Goal: Task Accomplishment & Management: Manage account settings

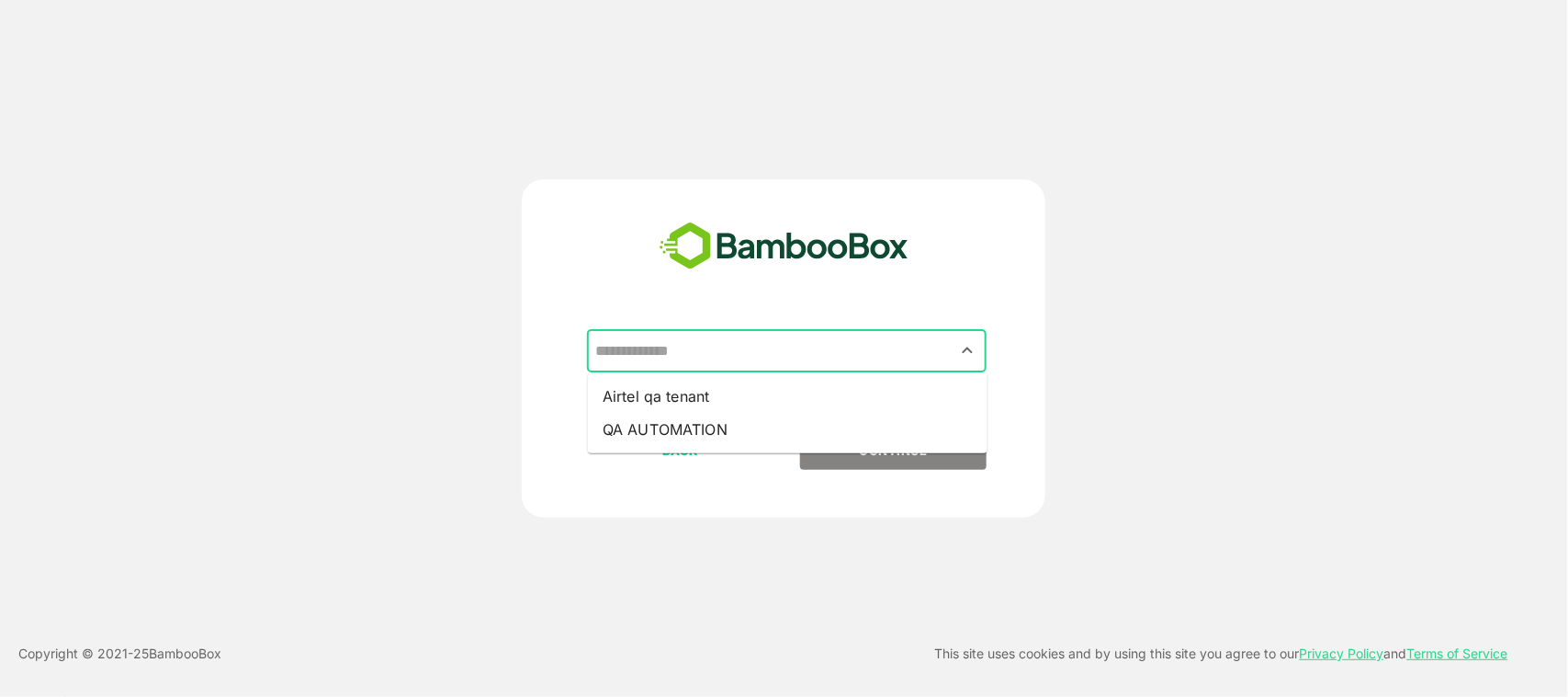
click at [874, 341] on input "text" at bounding box center [787, 351] width 392 height 35
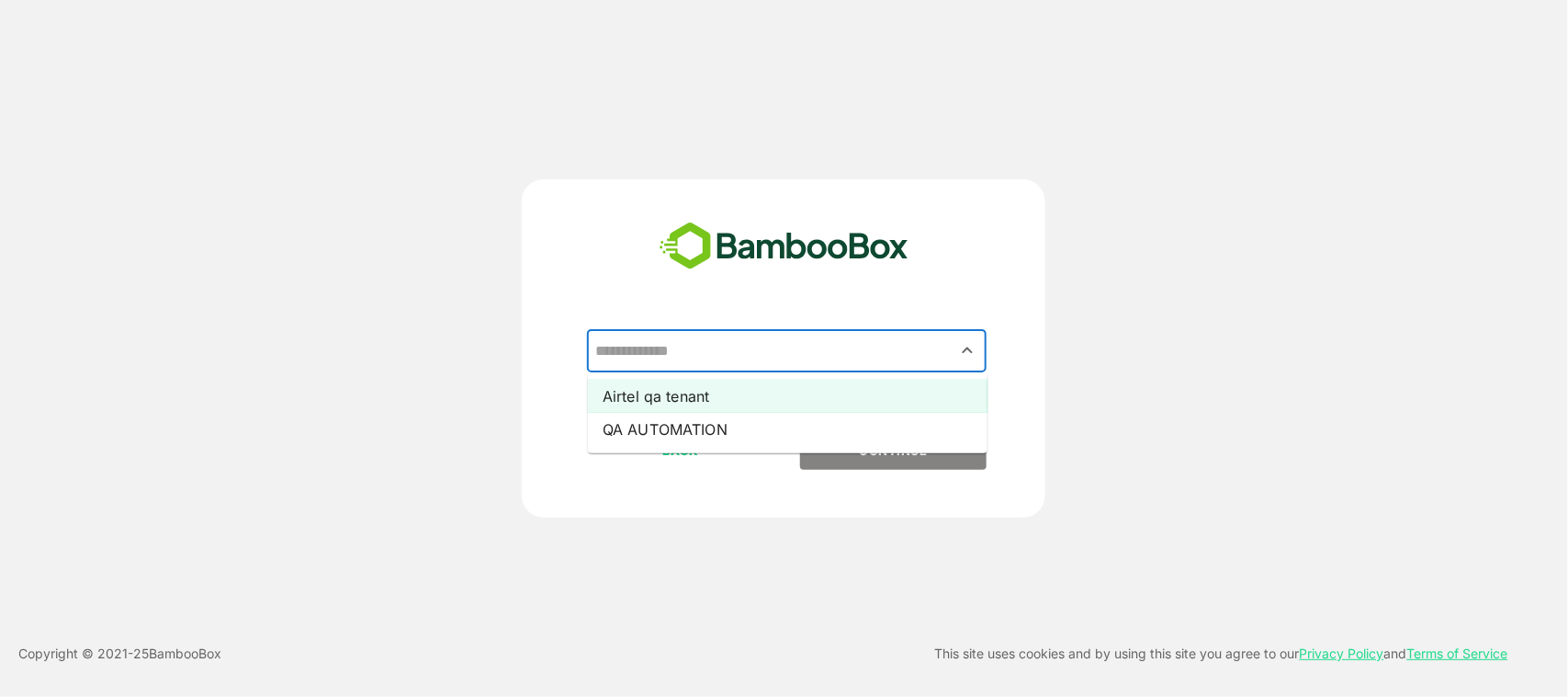
click at [829, 394] on li "Airtel qa tenant" at bounding box center [788, 396] width 399 height 33
type input "**********"
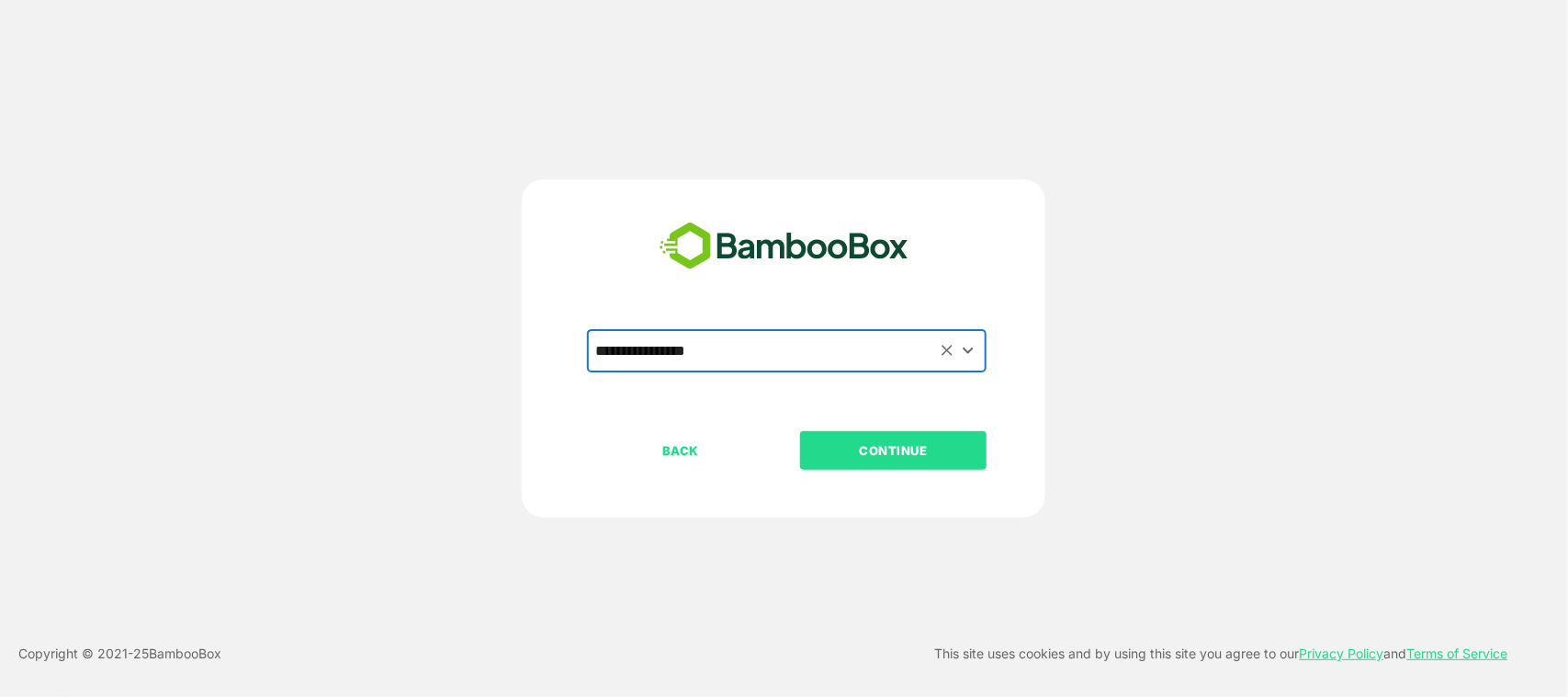
click at [866, 442] on p "CONTINUE" at bounding box center [894, 450] width 184 height 20
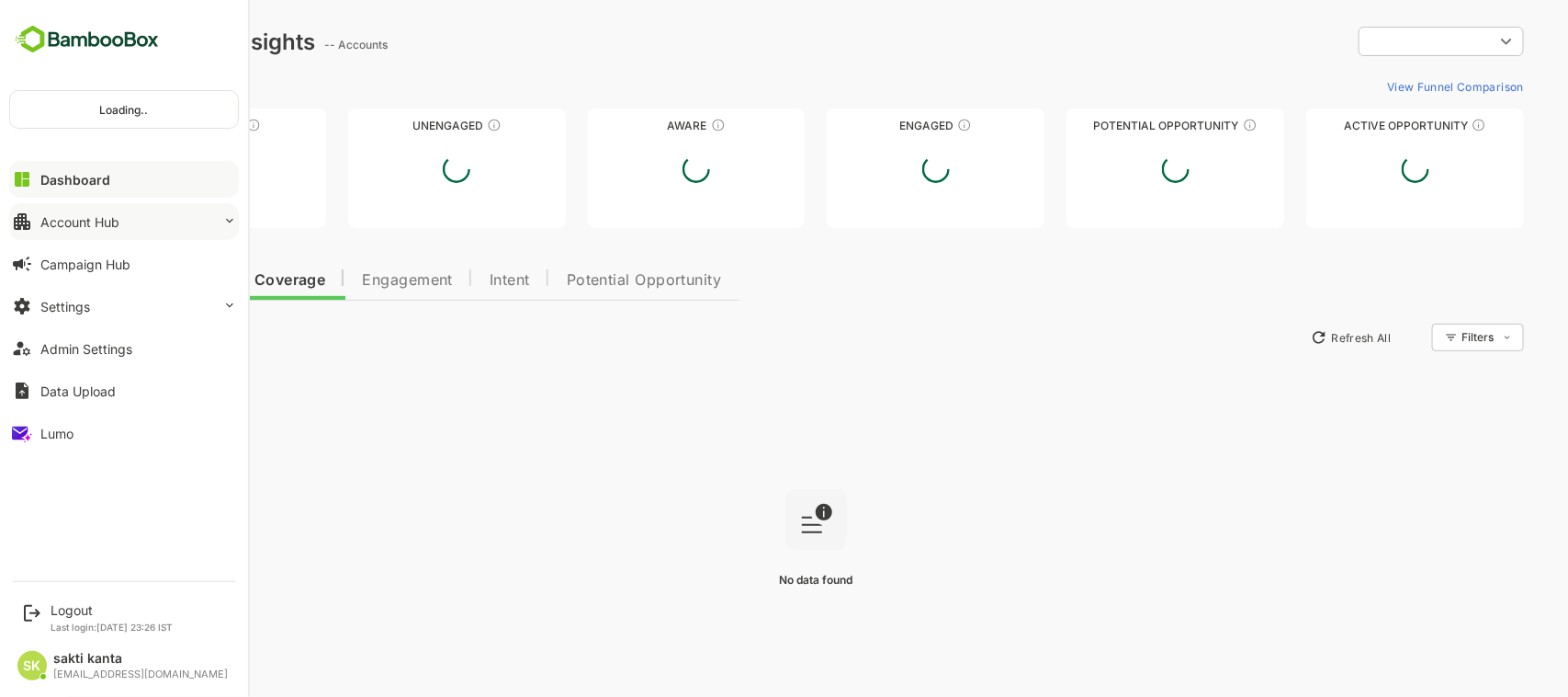
click at [79, 211] on button "Account Hub" at bounding box center [123, 222] width 230 height 37
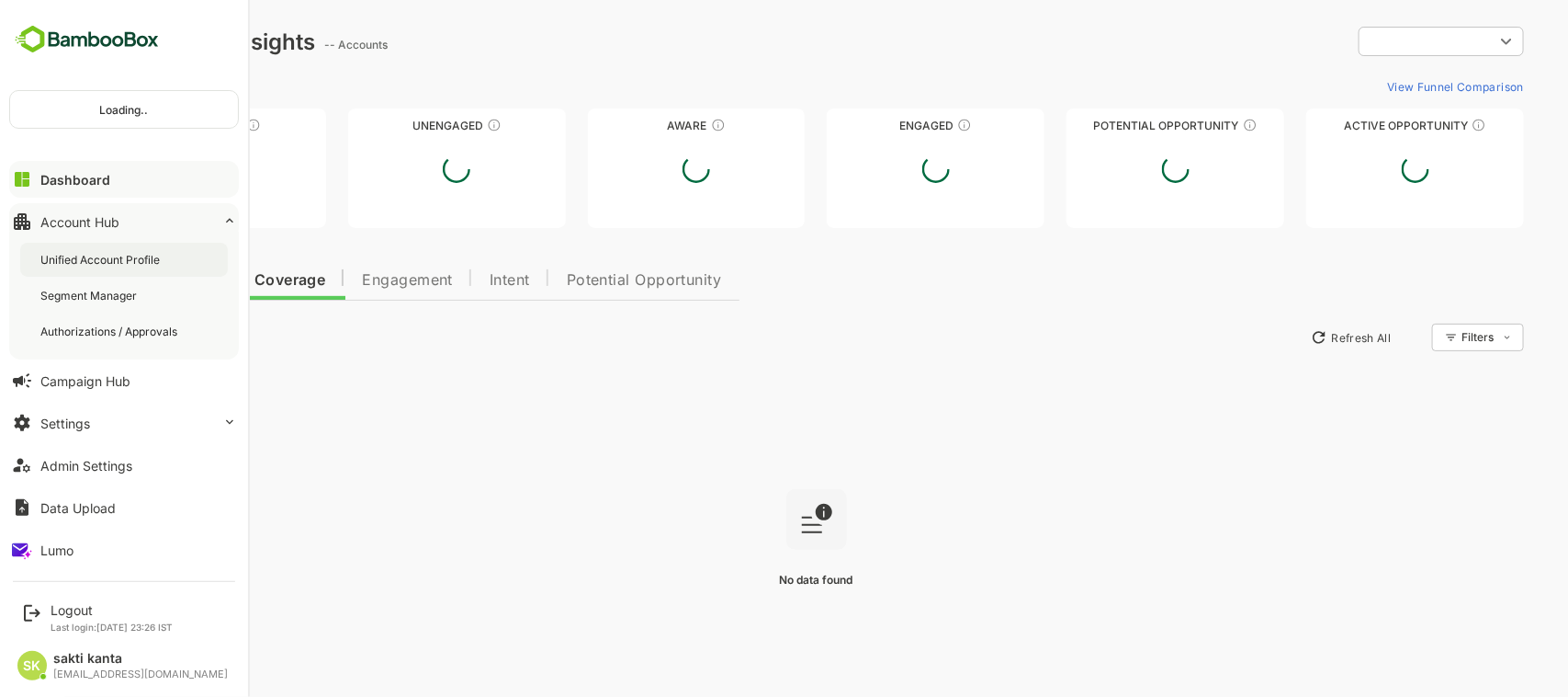
click at [94, 259] on div "Unified Account Profile" at bounding box center [102, 260] width 123 height 16
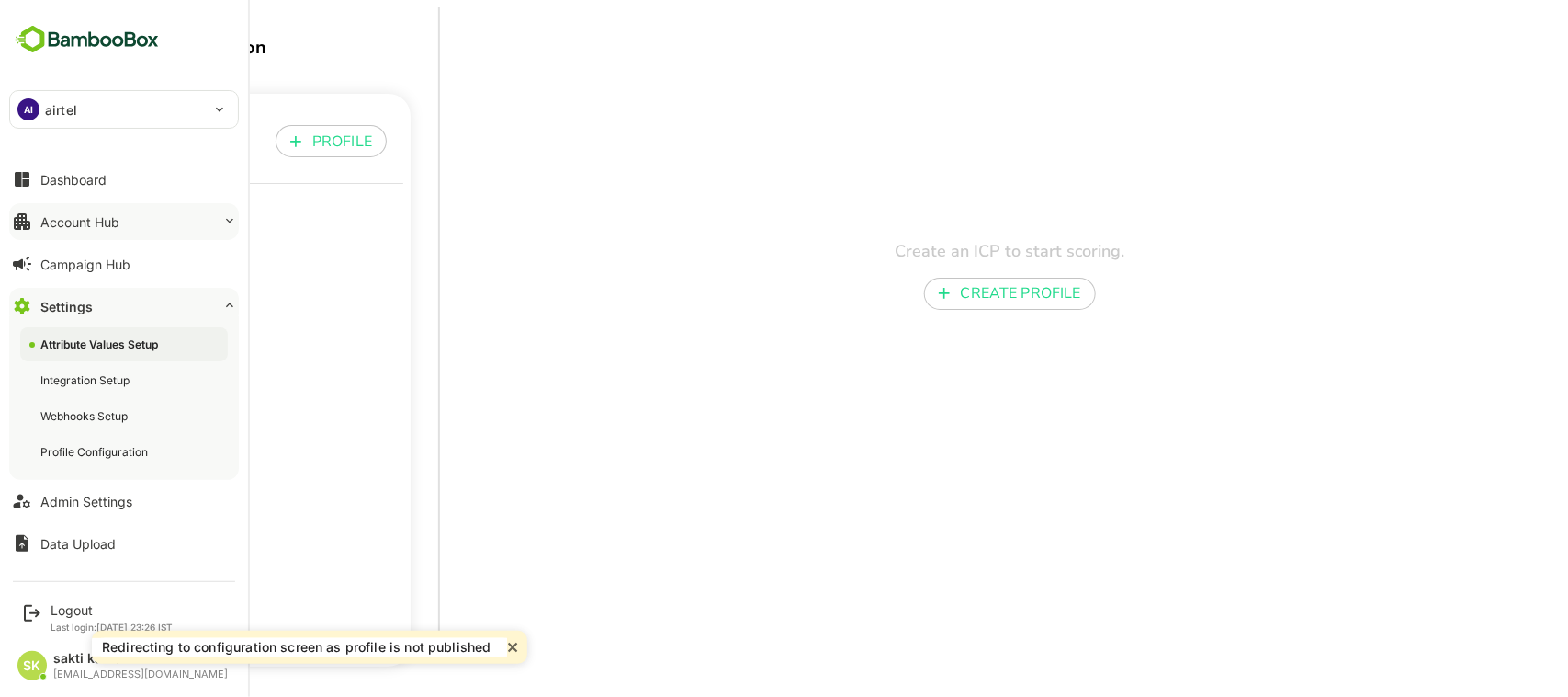
click at [79, 207] on button "Account Hub" at bounding box center [123, 222] width 230 height 37
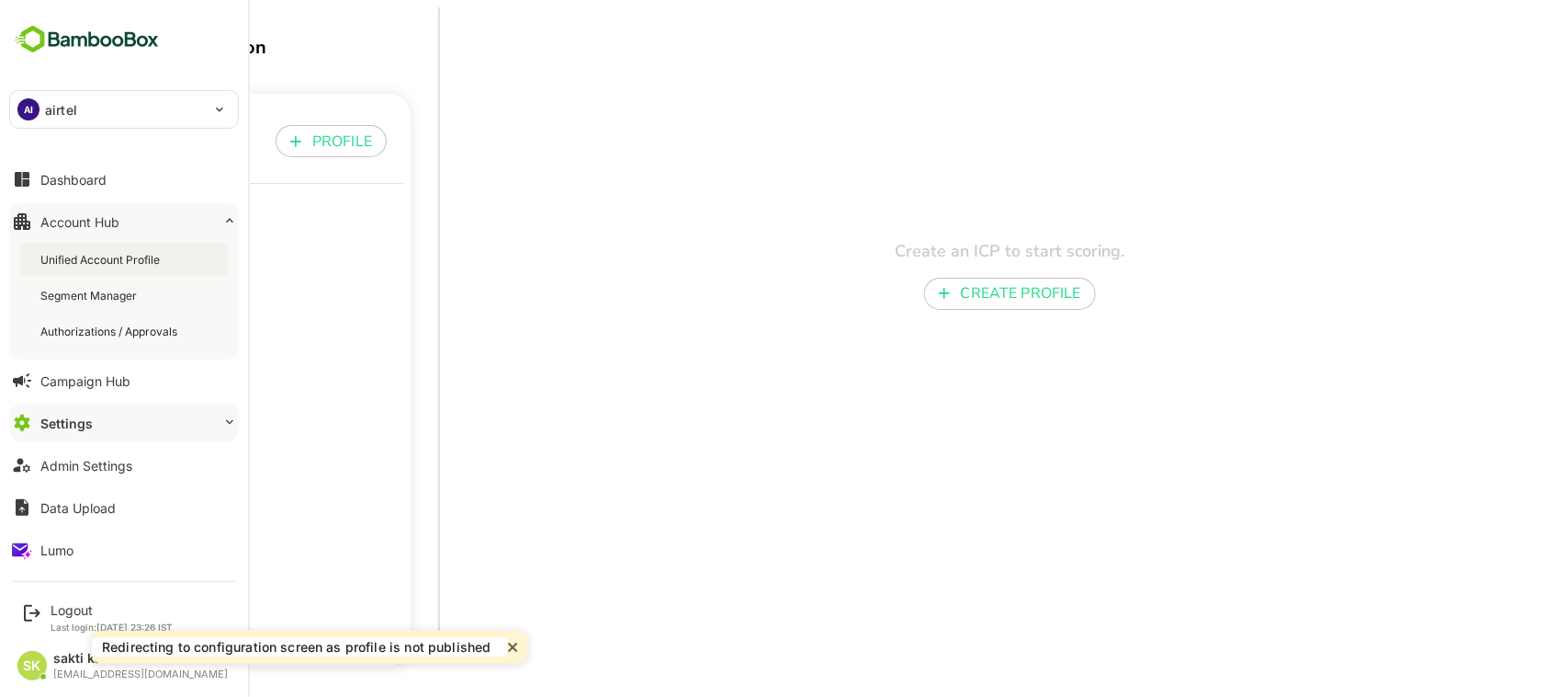
click at [88, 265] on div "Unified Account Profile" at bounding box center [102, 260] width 123 height 16
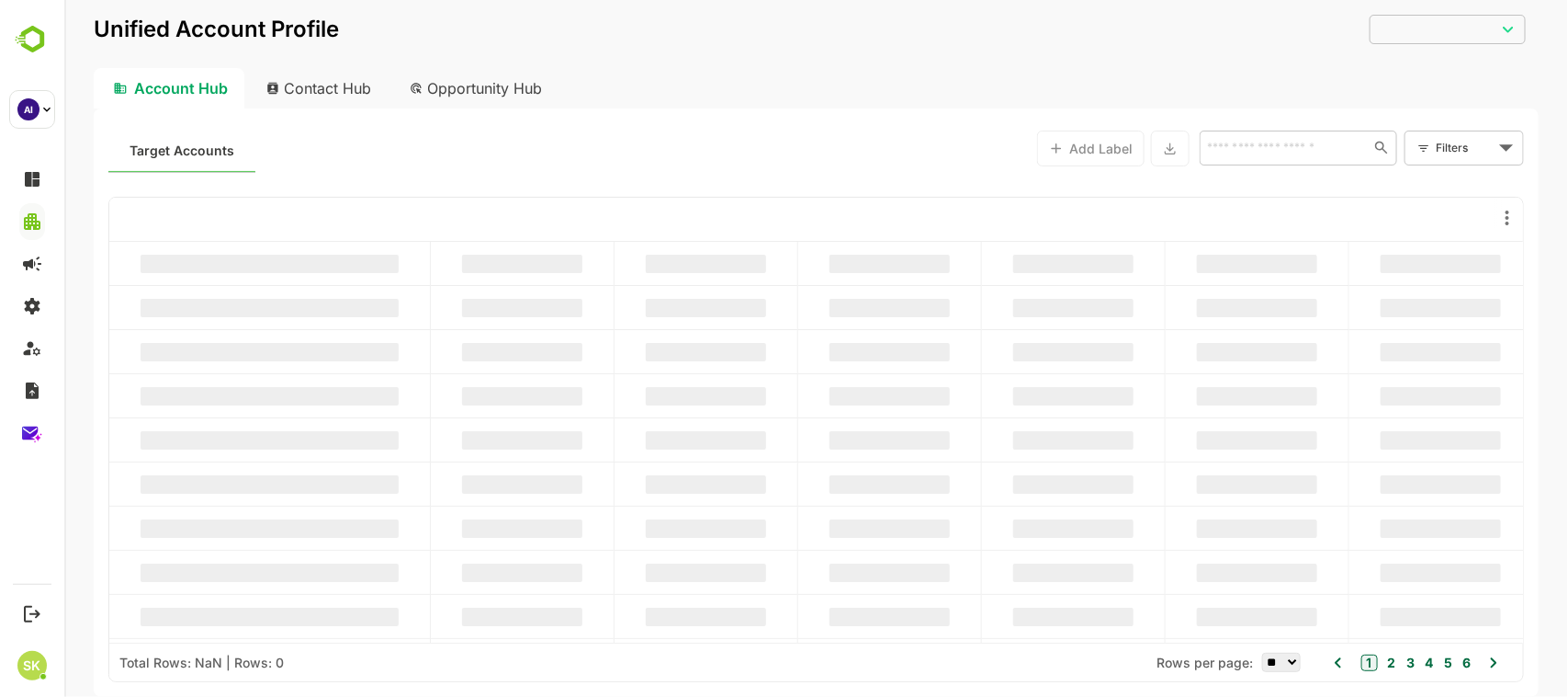
type input "**********"
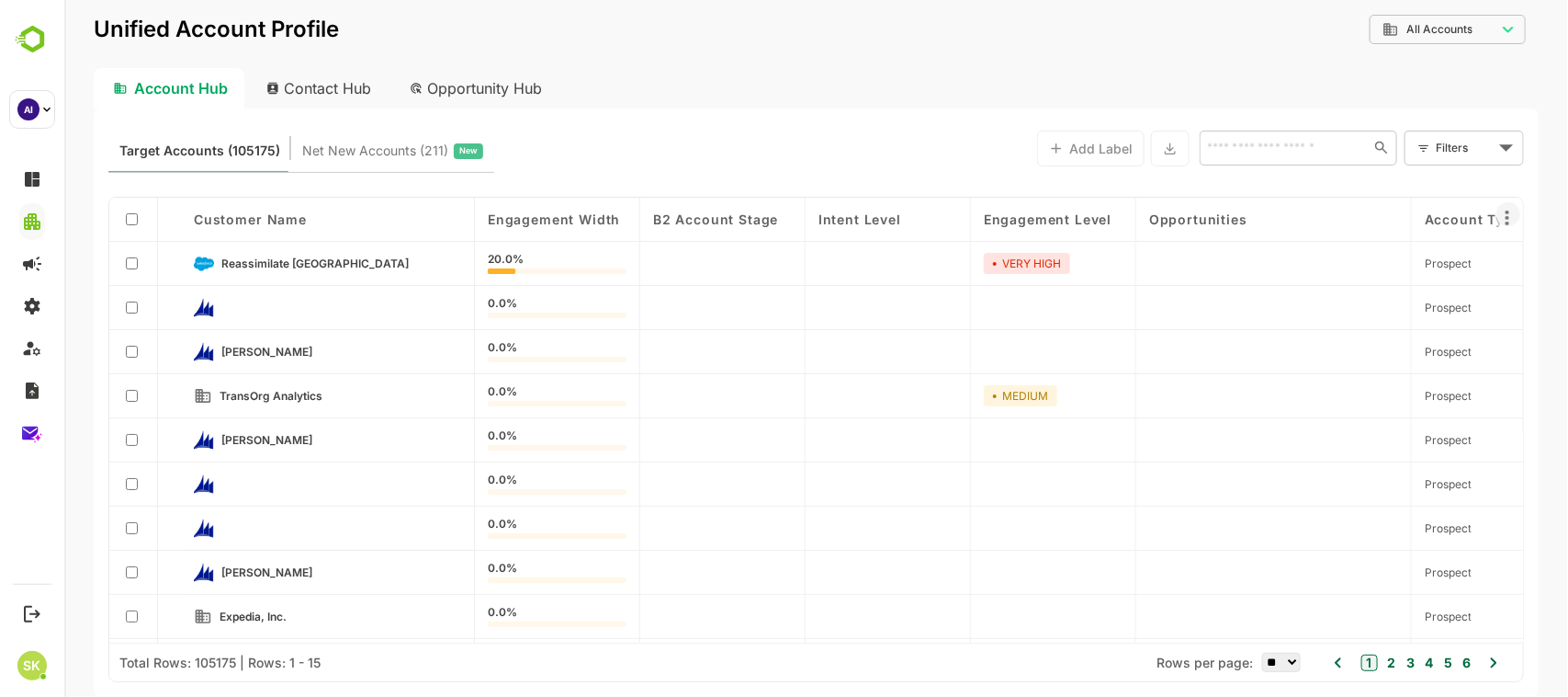
click at [1498, 218] on icon at bounding box center [1506, 217] width 22 height 22
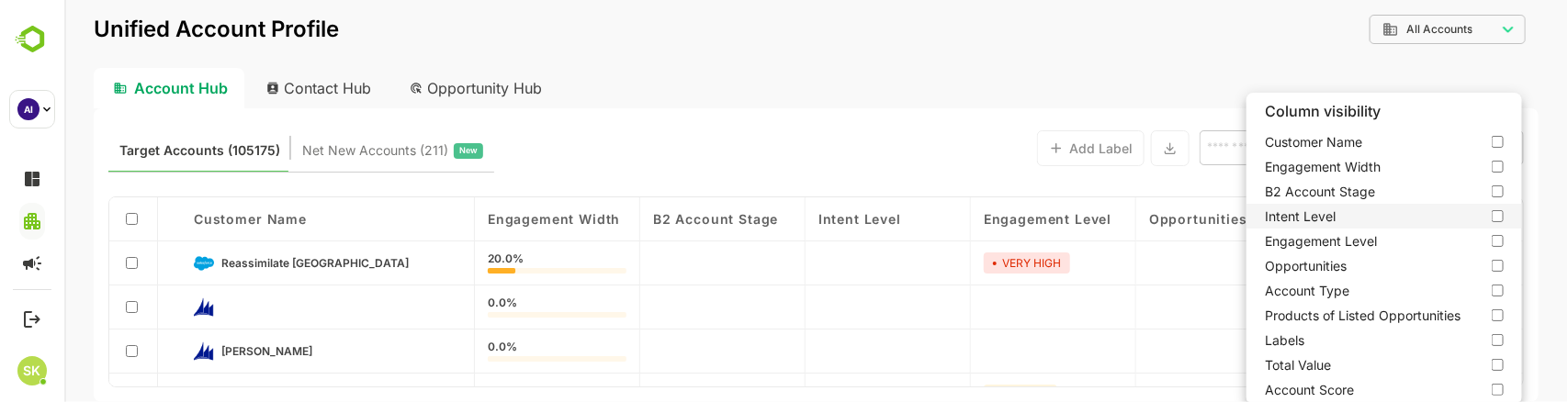
click at [1492, 214] on label "Intent Level" at bounding box center [1384, 216] width 275 height 25
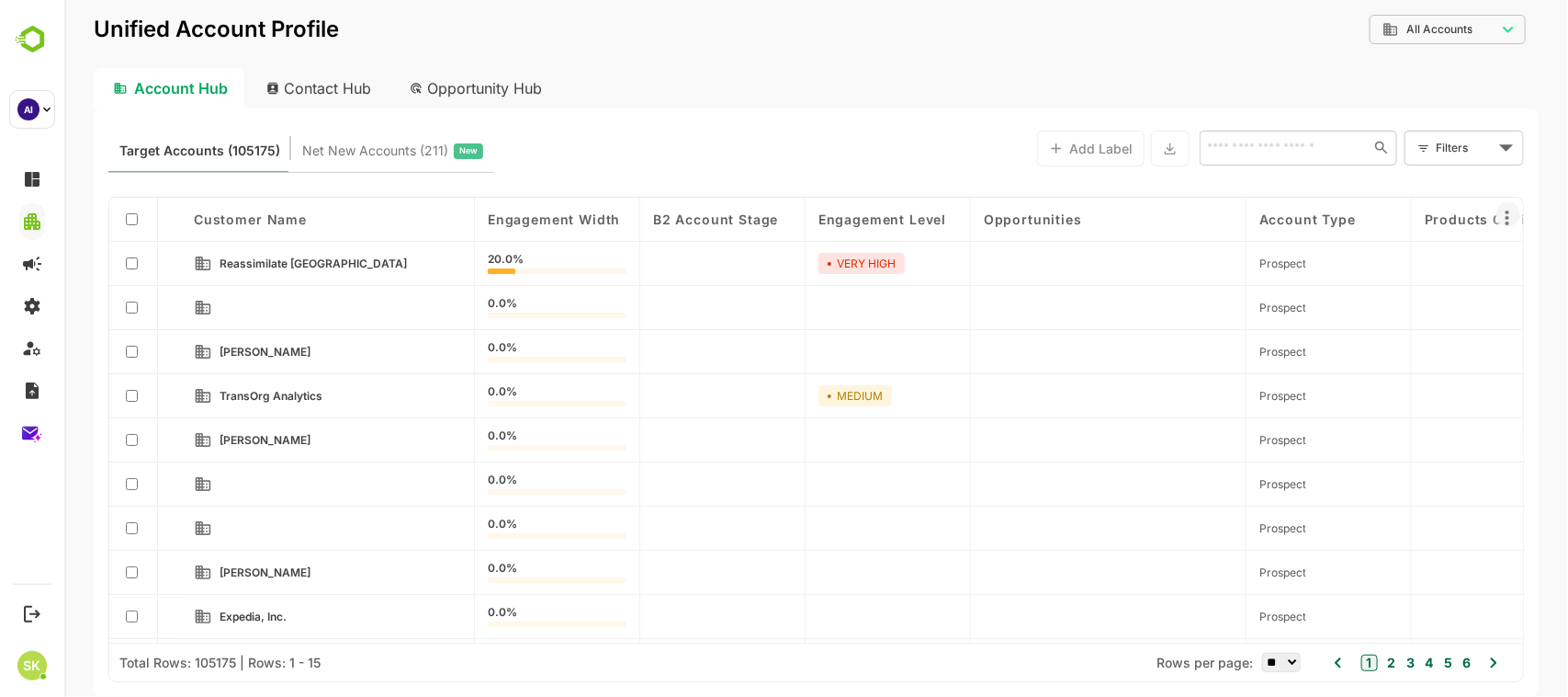
click at [1506, 221] on icon at bounding box center [1506, 217] width 22 height 22
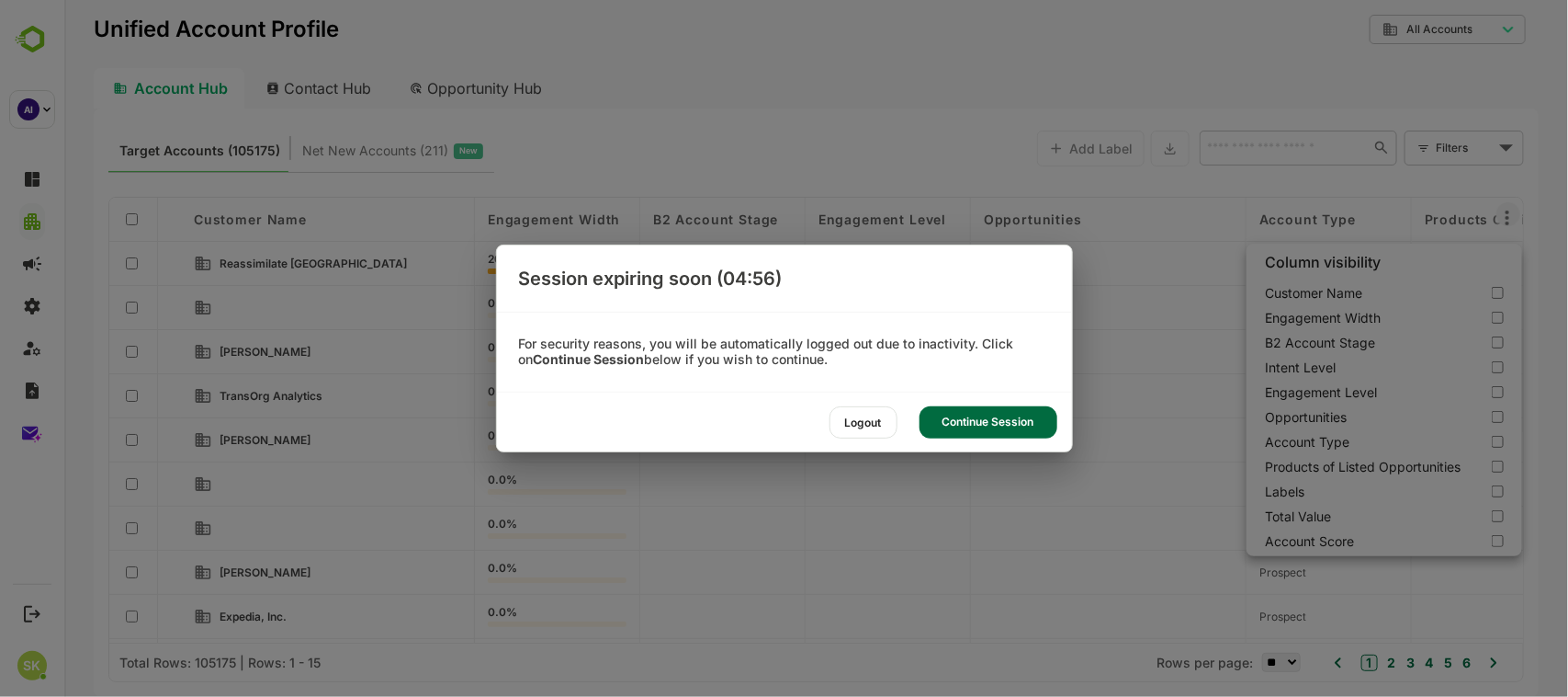
click at [980, 409] on div "Continue Session" at bounding box center [988, 422] width 138 height 32
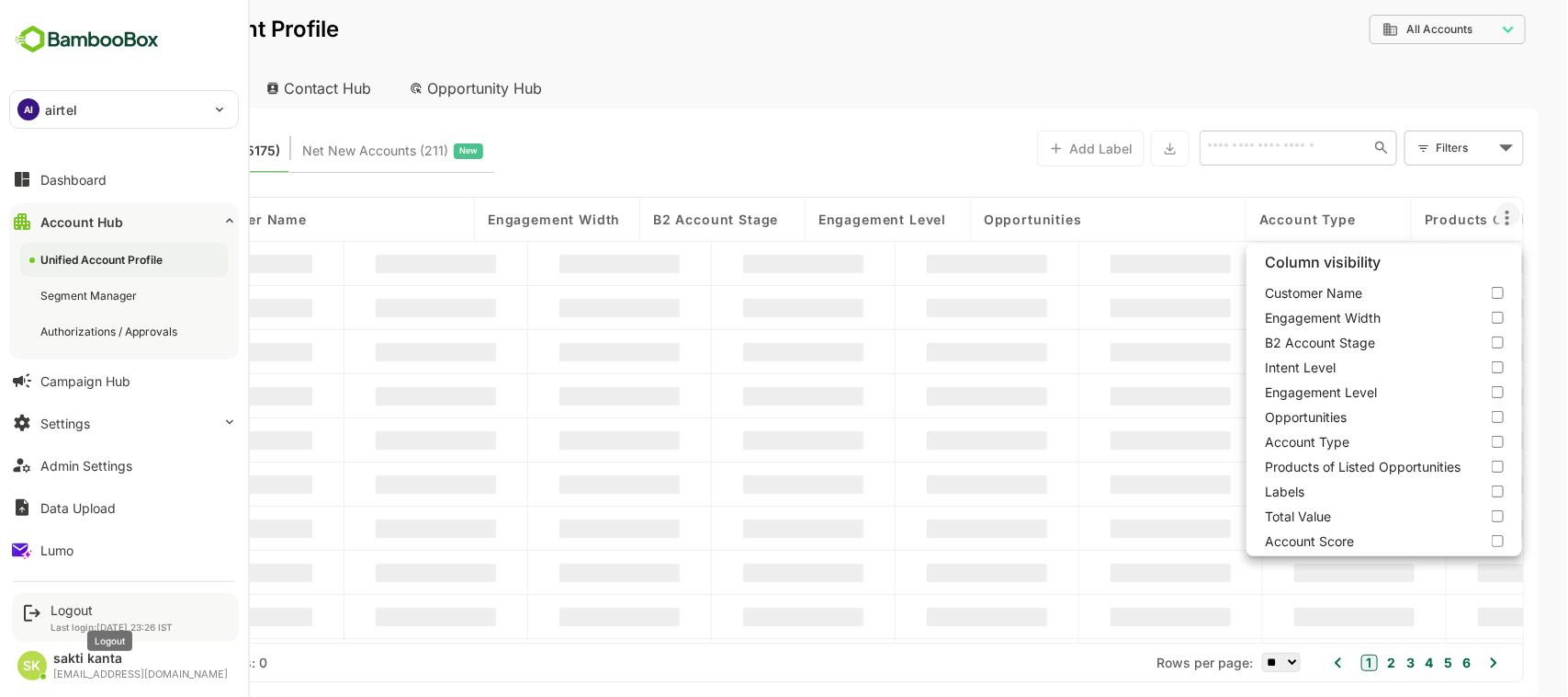
click at [74, 605] on div "Logout" at bounding box center [111, 610] width 122 height 16
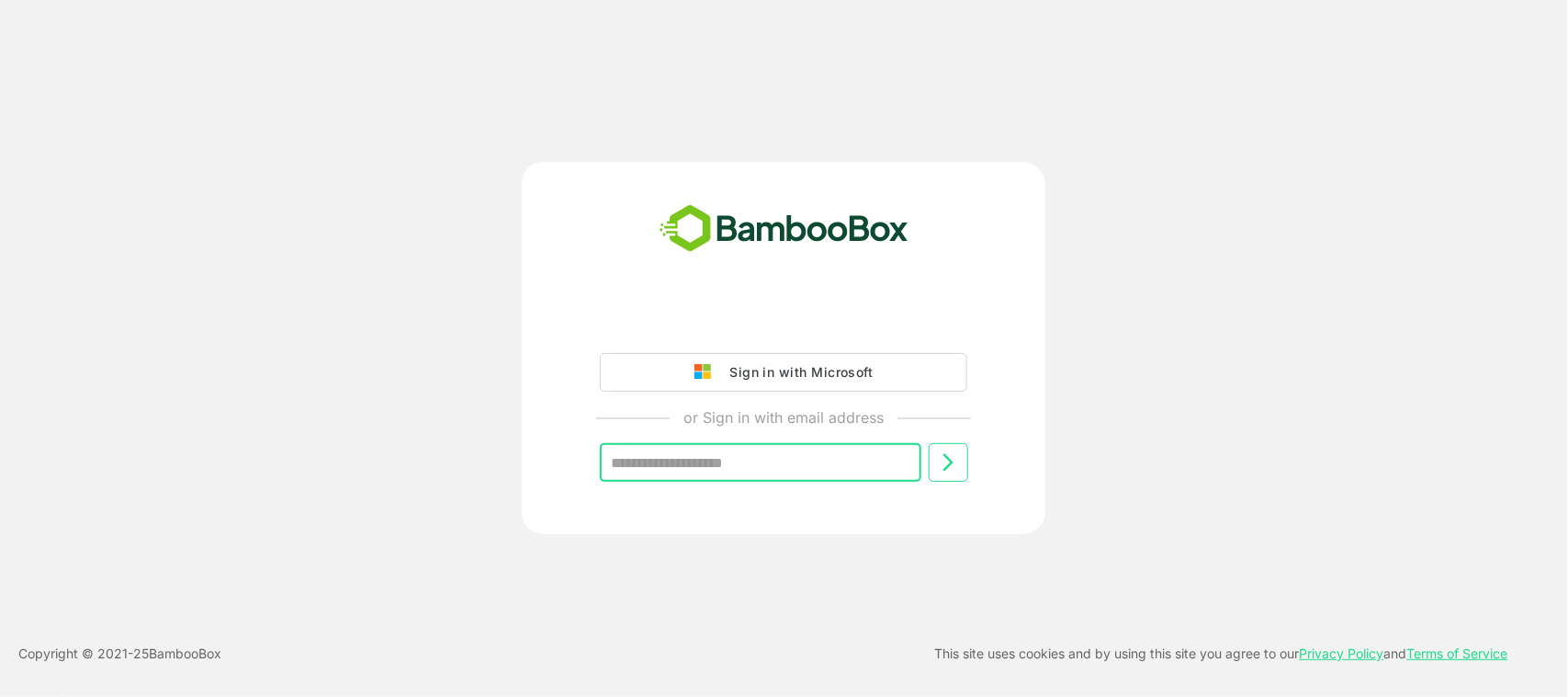
click at [768, 466] on input "text" at bounding box center [761, 462] width 322 height 39
type input "**********"
click at [953, 471] on icon at bounding box center [948, 461] width 22 height 22
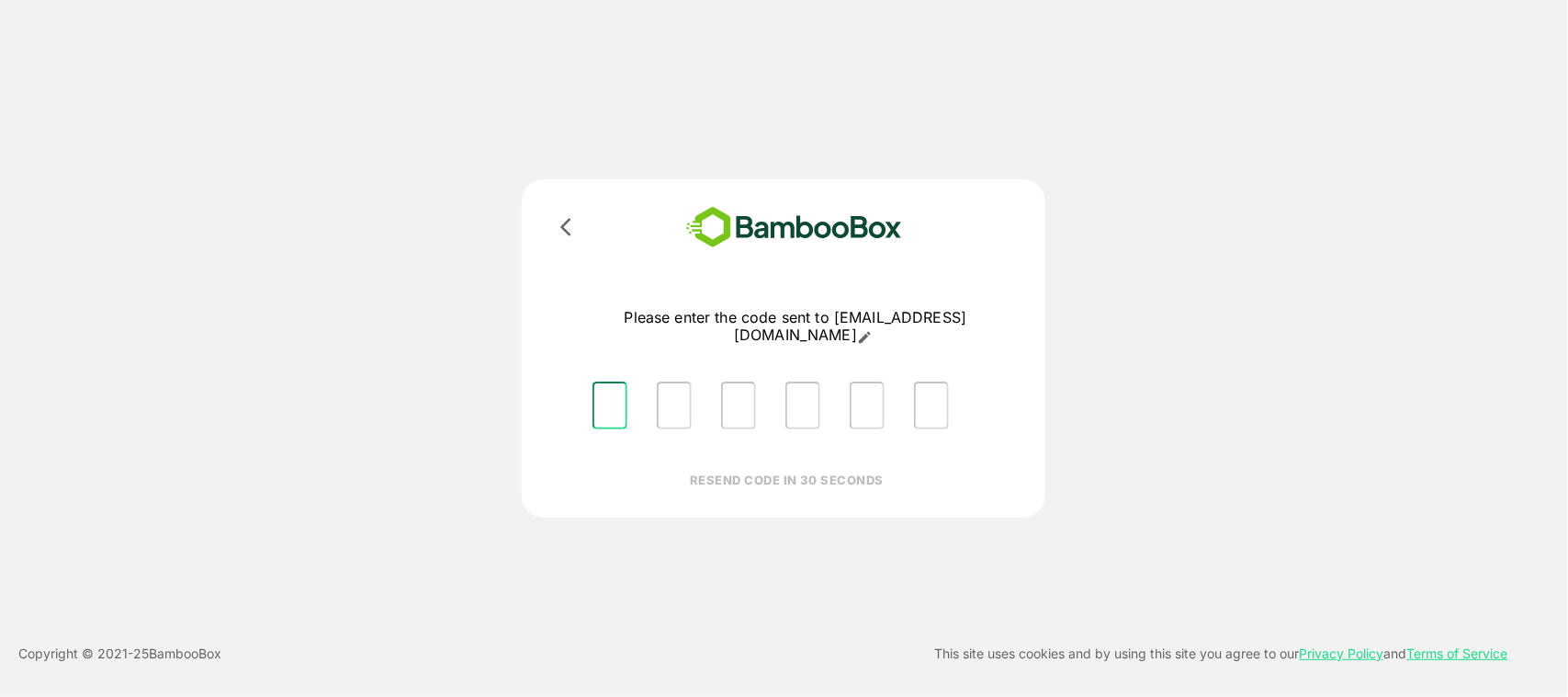
click at [607, 396] on input "Please enter OTP character 1" at bounding box center [610, 404] width 35 height 48
type input "*"
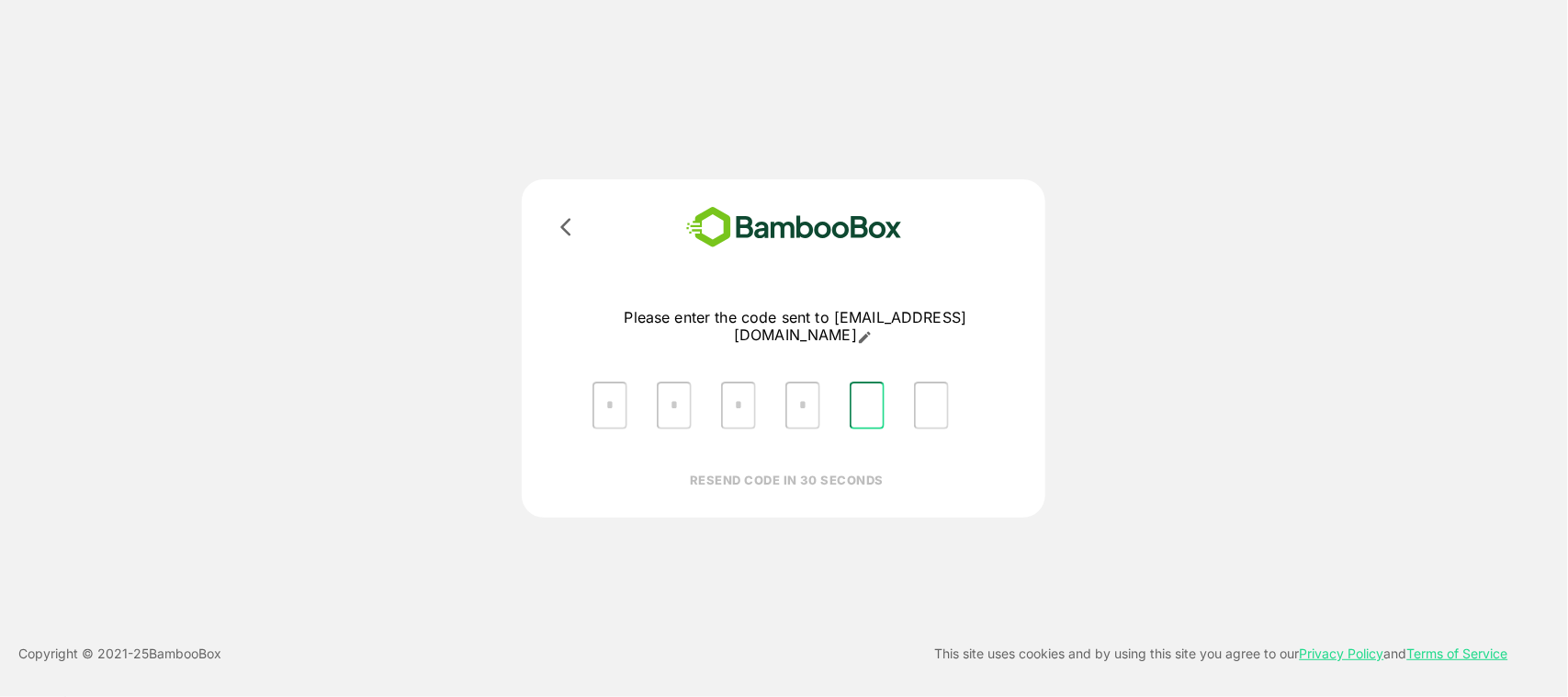
type input "*"
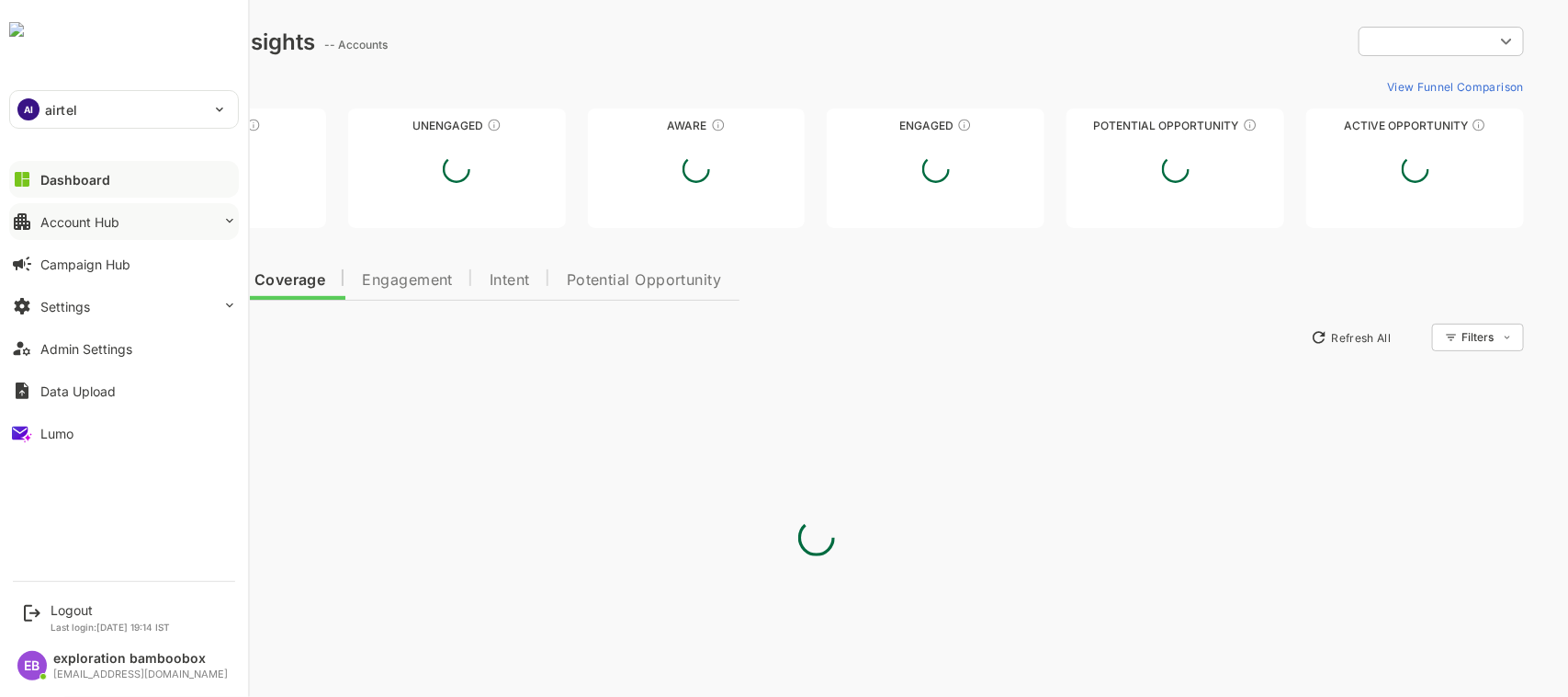
click at [90, 218] on div "Account Hub" at bounding box center [80, 222] width 79 height 16
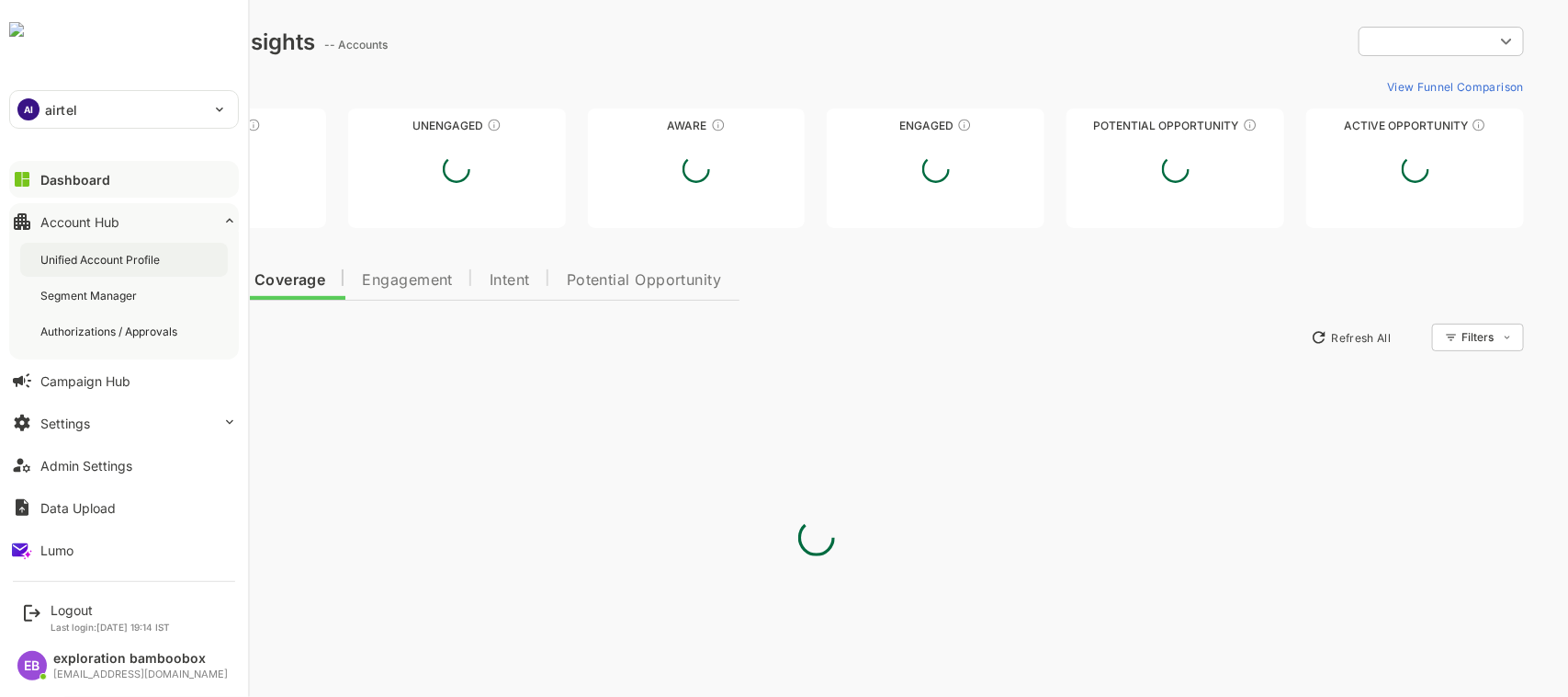
click at [106, 255] on div "Unified Account Profile" at bounding box center [102, 260] width 123 height 16
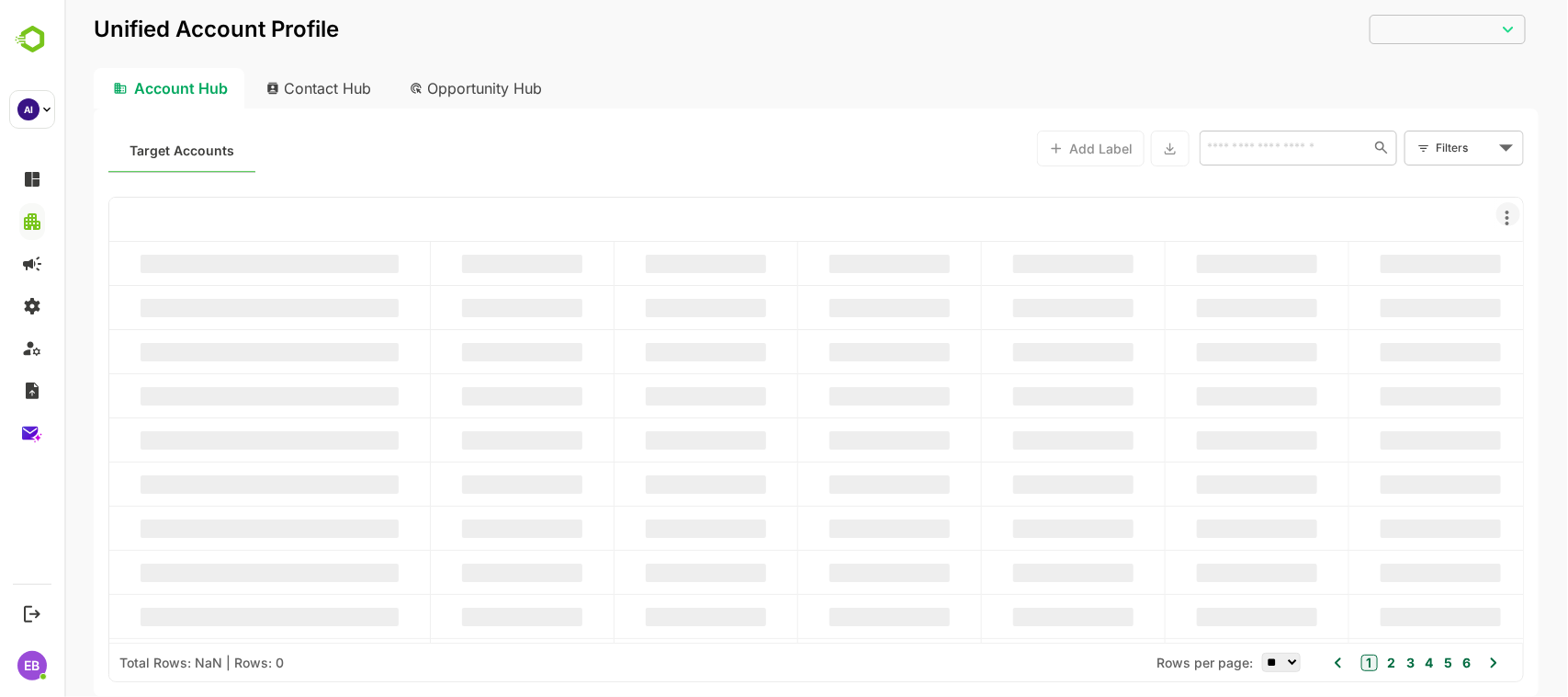
click at [1503, 209] on icon at bounding box center [1506, 217] width 22 height 22
click at [1268, 47] on div at bounding box center [815, 348] width 1504 height 697
type input "**********"
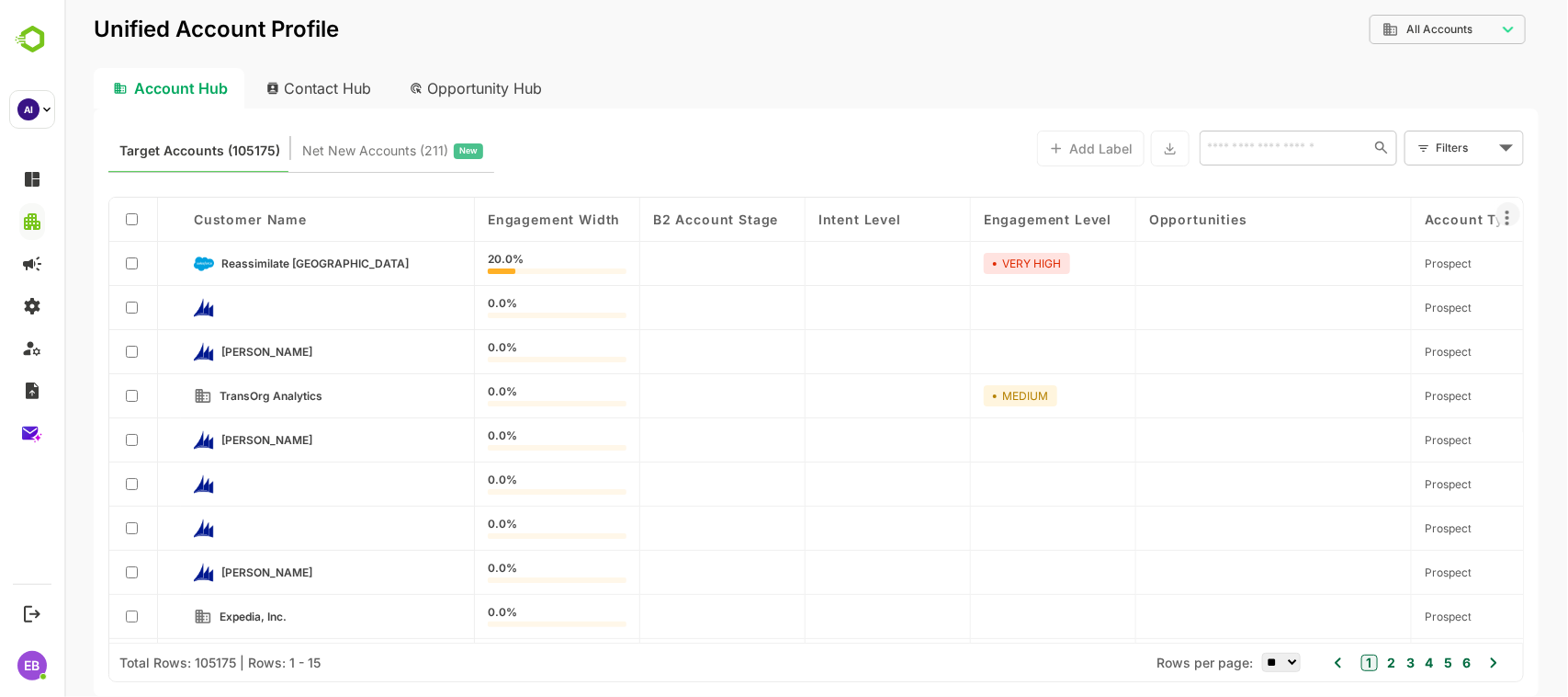
click at [1507, 222] on icon at bounding box center [1507, 217] width 4 height 15
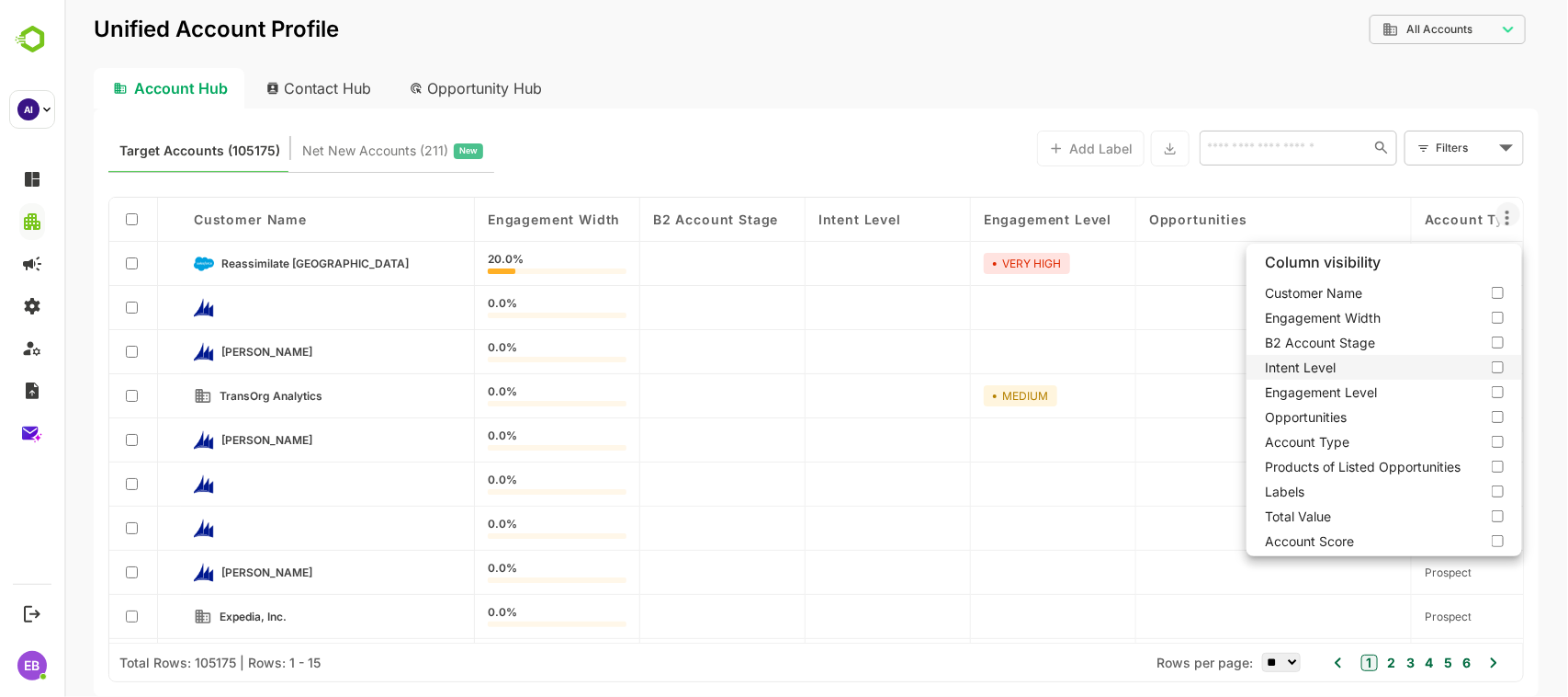
click at [1493, 364] on label "Intent Level" at bounding box center [1384, 367] width 275 height 25
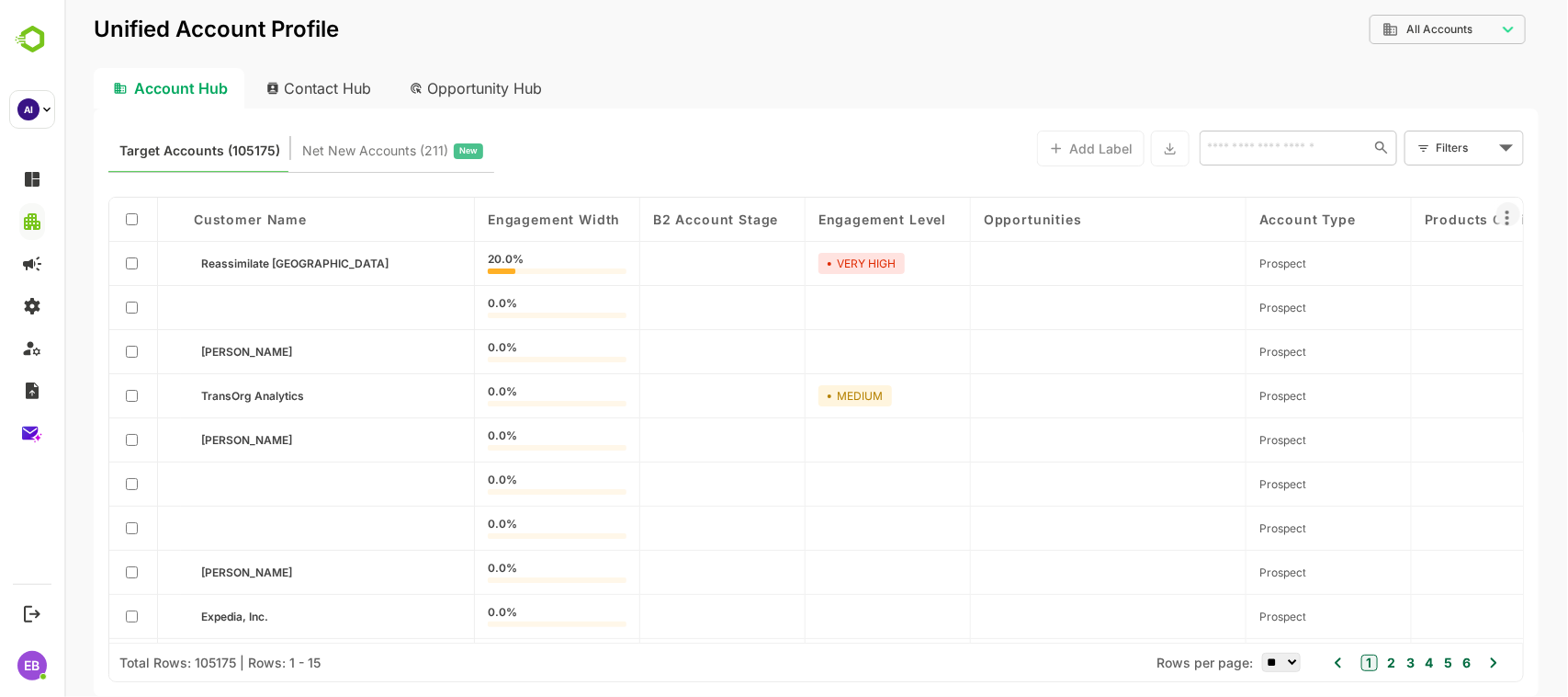
click at [1504, 219] on icon at bounding box center [1506, 217] width 22 height 22
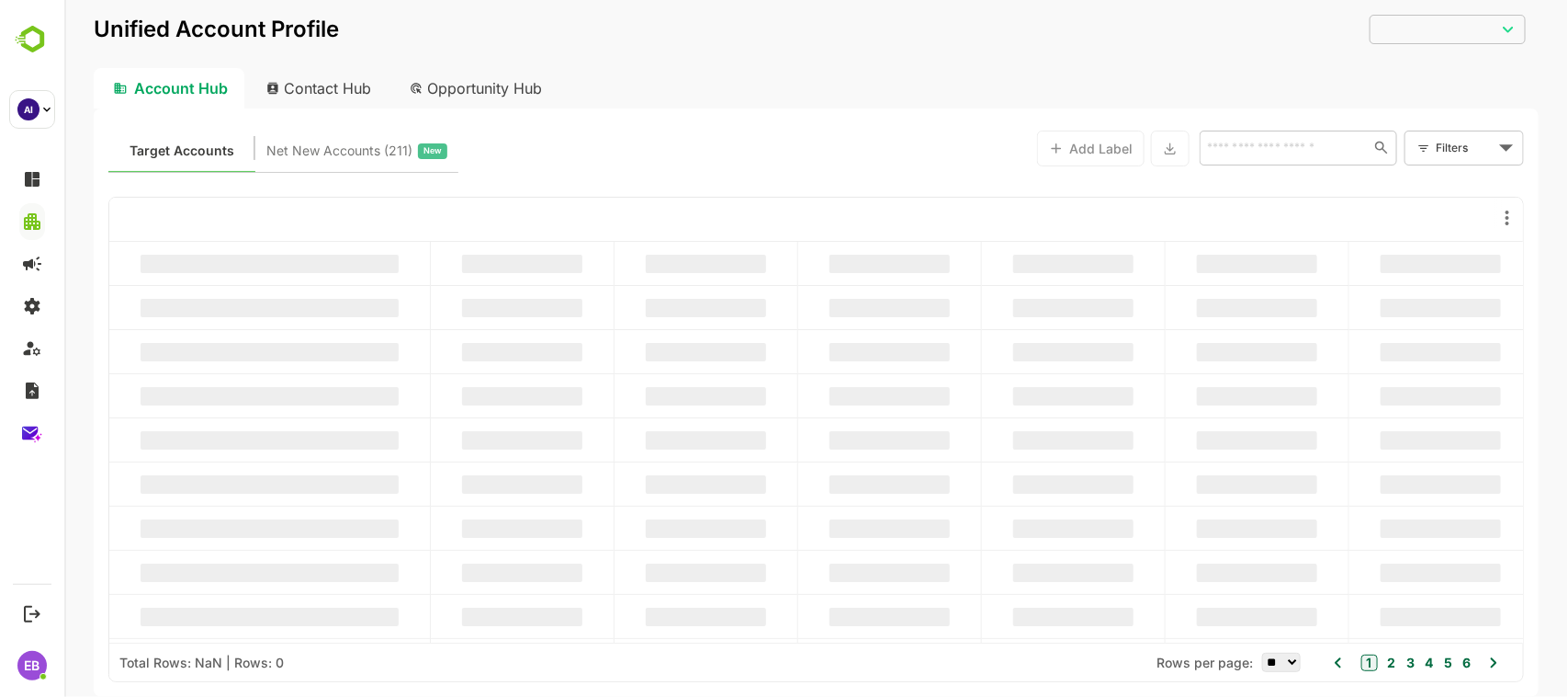
type input "**********"
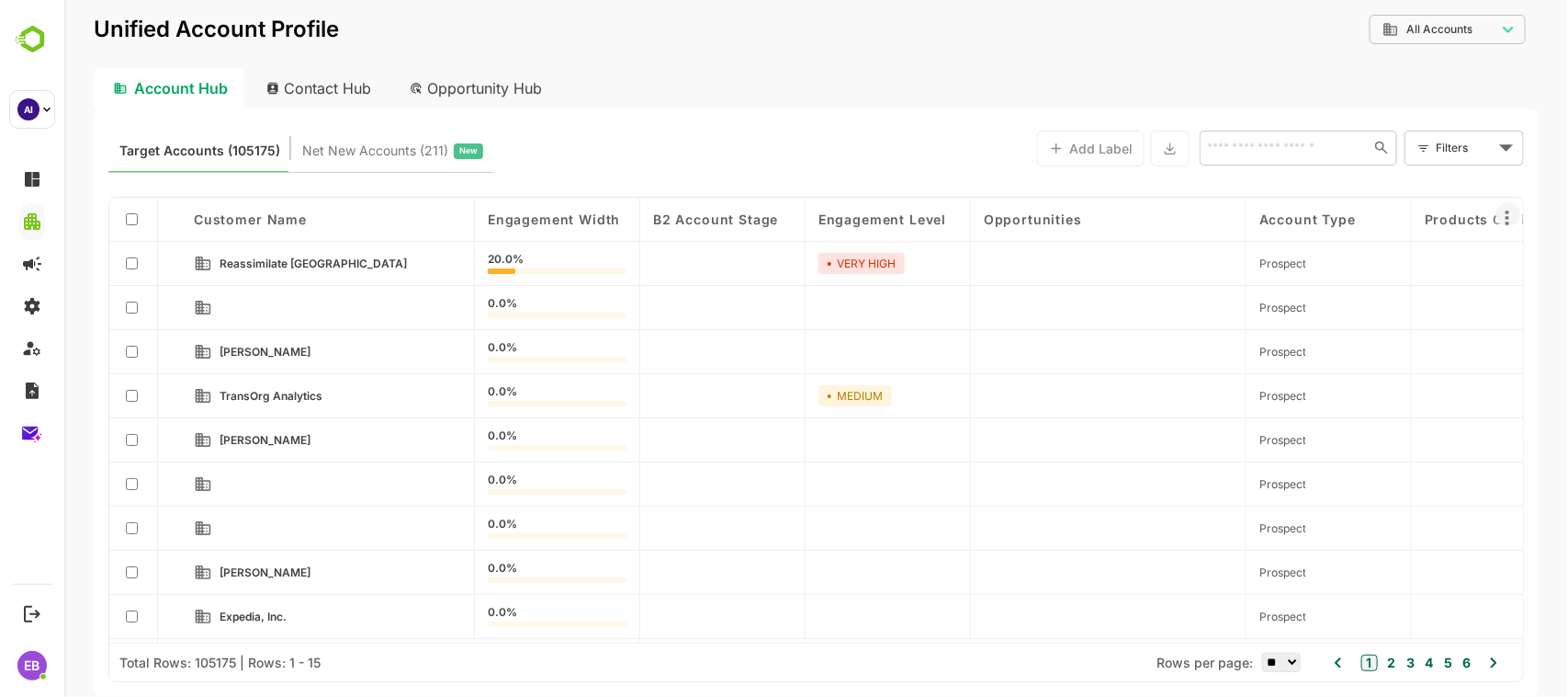
click at [1499, 211] on icon at bounding box center [1506, 217] width 22 height 22
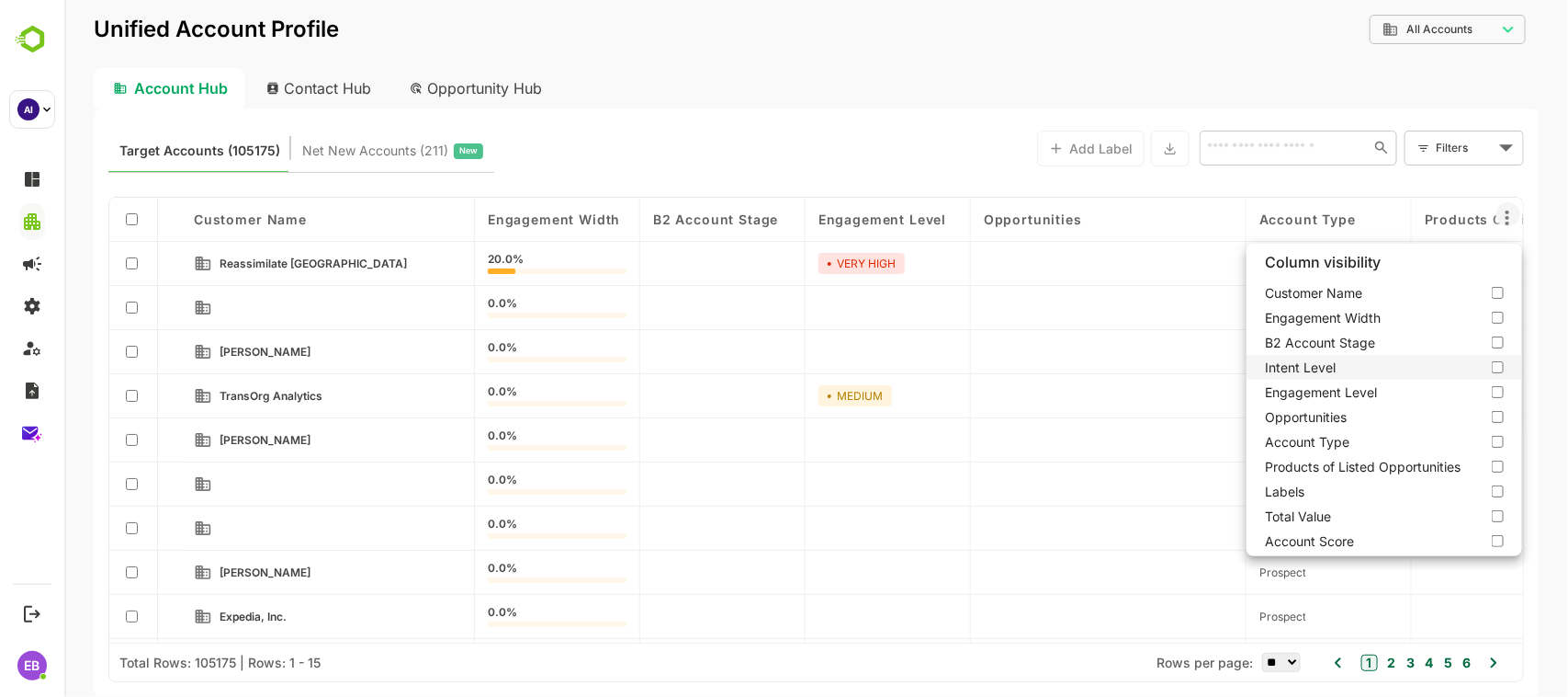
click at [1494, 363] on label "Intent Level" at bounding box center [1384, 367] width 275 height 25
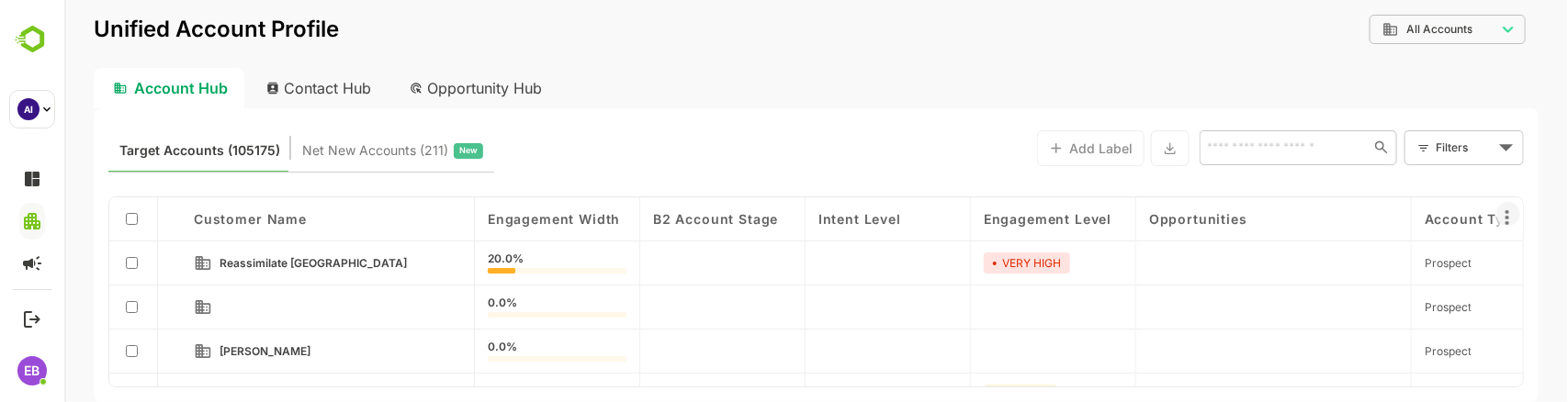
click at [1507, 216] on icon at bounding box center [1506, 217] width 22 height 22
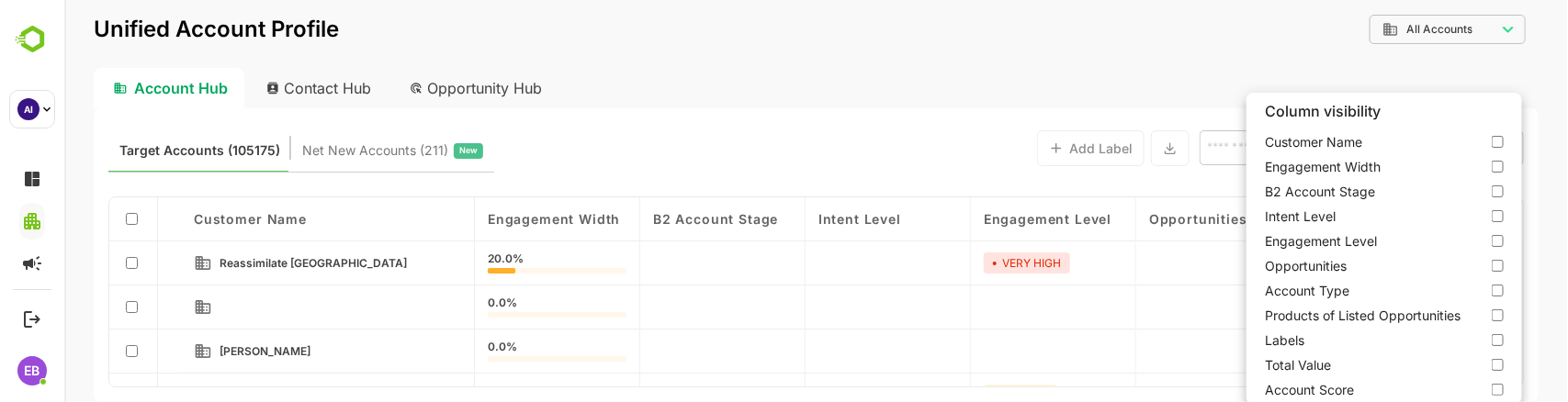
click at [1162, 44] on div at bounding box center [815, 201] width 1504 height 402
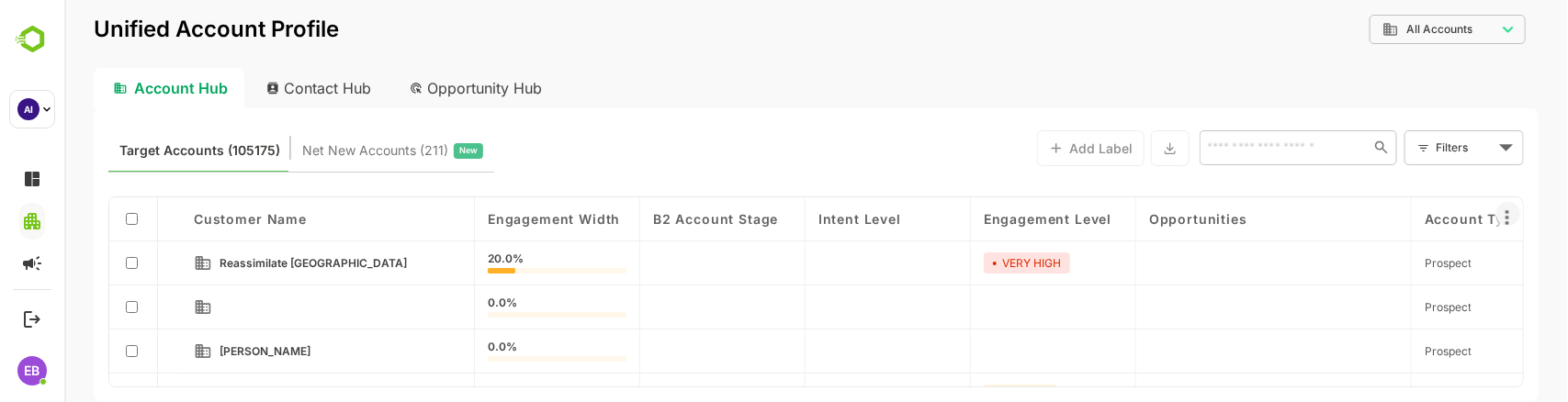
click at [1506, 218] on icon at bounding box center [1507, 217] width 4 height 15
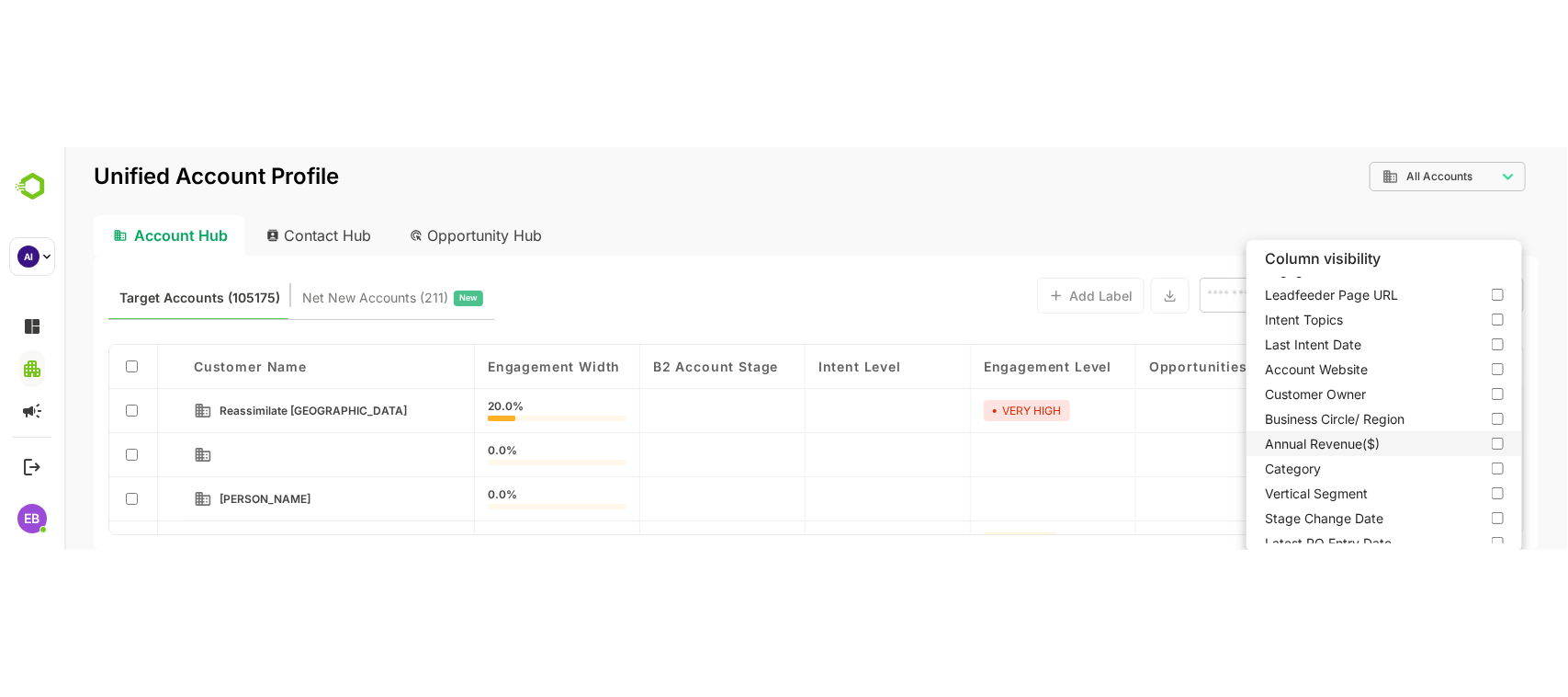
scroll to position [389, 0]
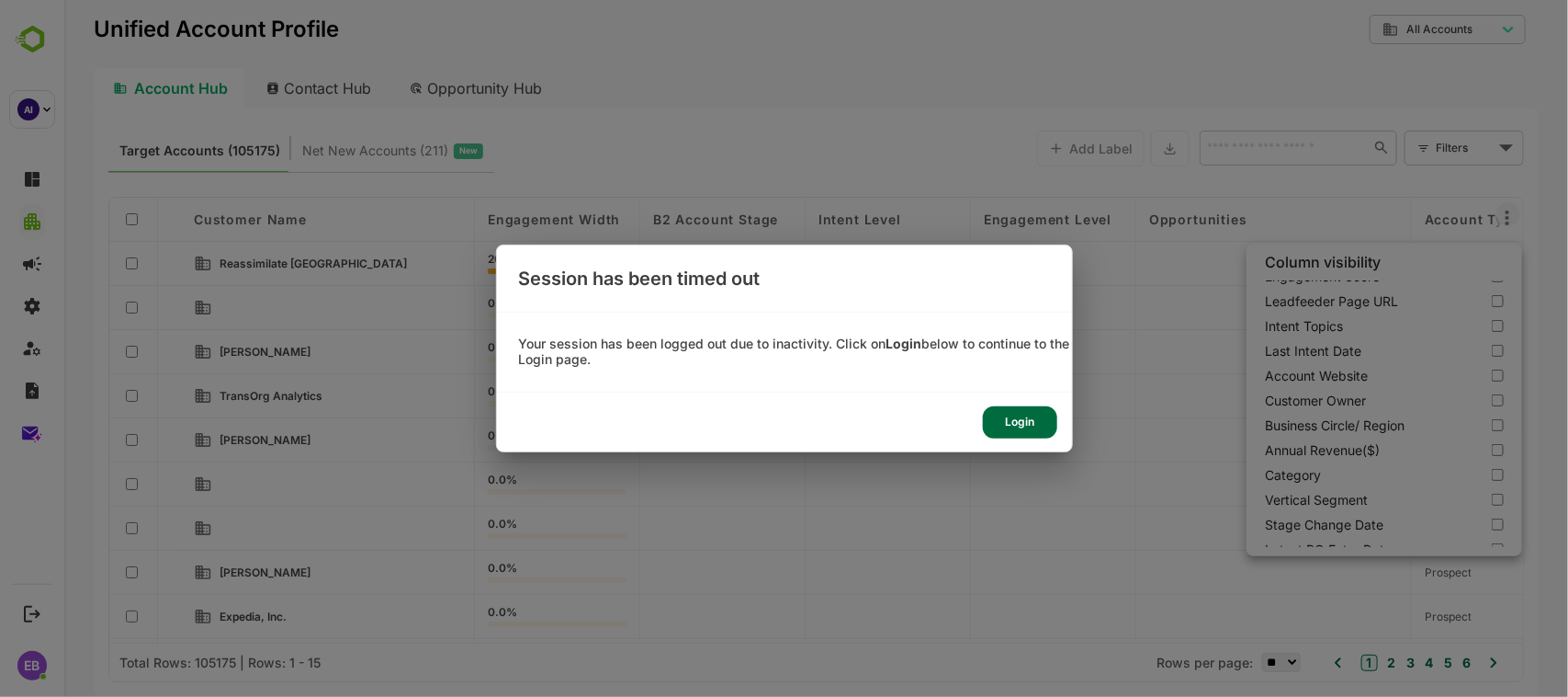
click at [1013, 418] on div "Login" at bounding box center [1019, 422] width 75 height 32
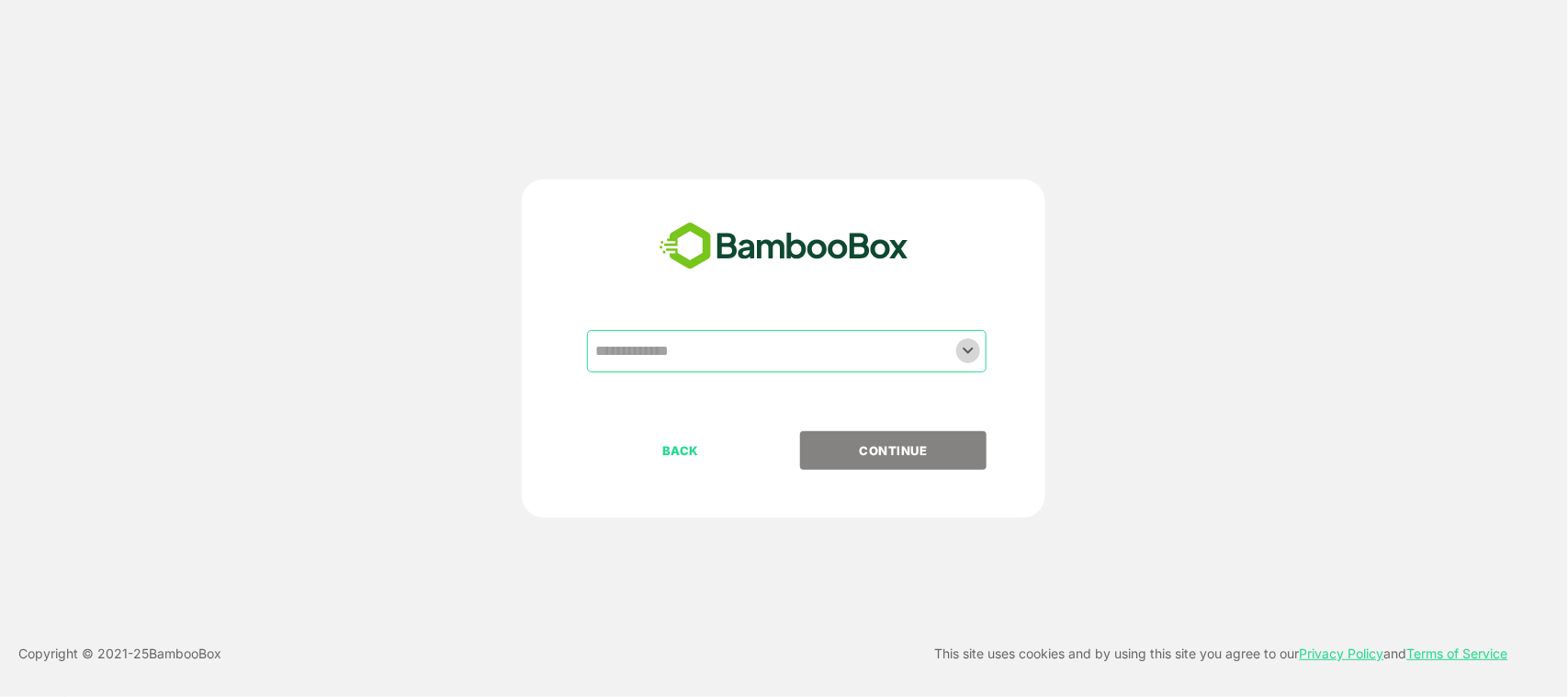
click at [965, 359] on icon "Open" at bounding box center [968, 350] width 22 height 22
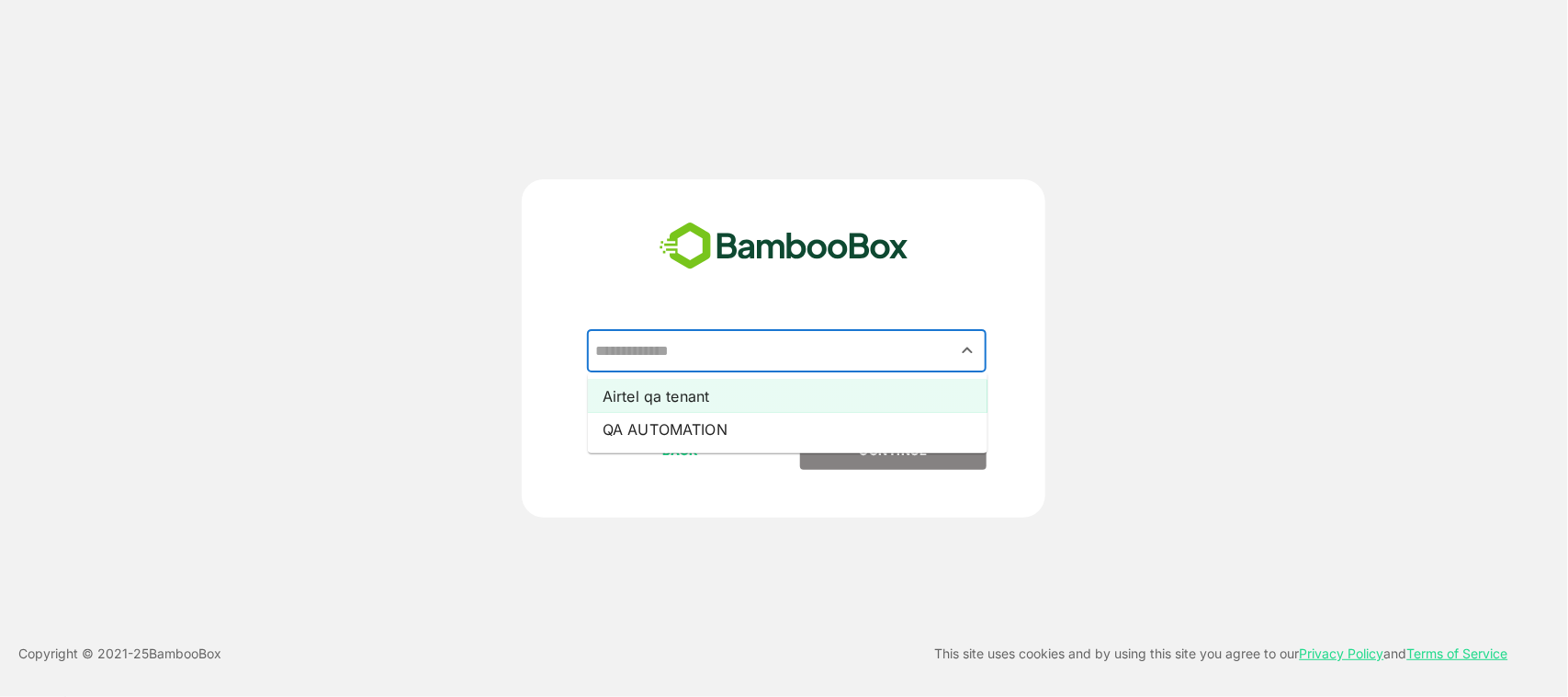
click at [888, 391] on li "Airtel qa tenant" at bounding box center [788, 396] width 399 height 33
type input "**********"
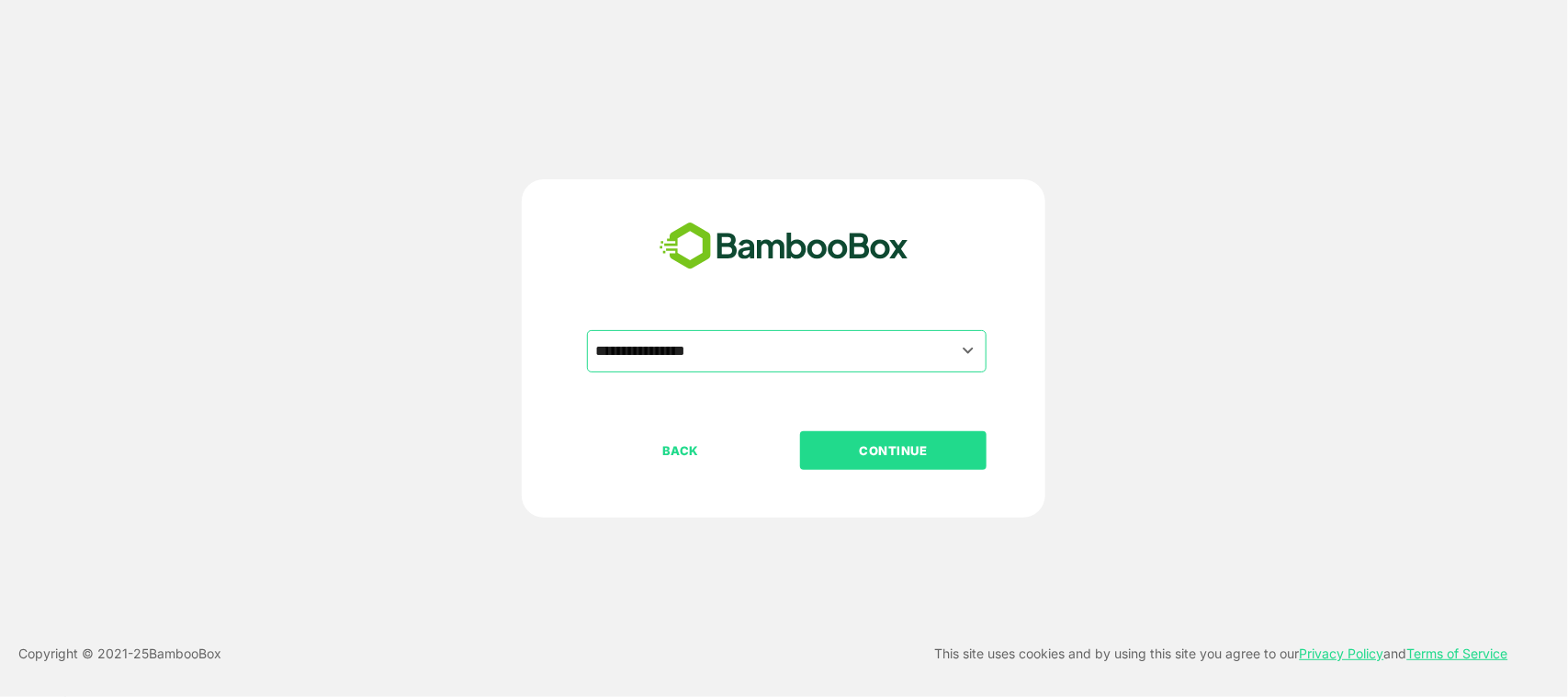
click at [901, 446] on p "CONTINUE" at bounding box center [894, 450] width 184 height 20
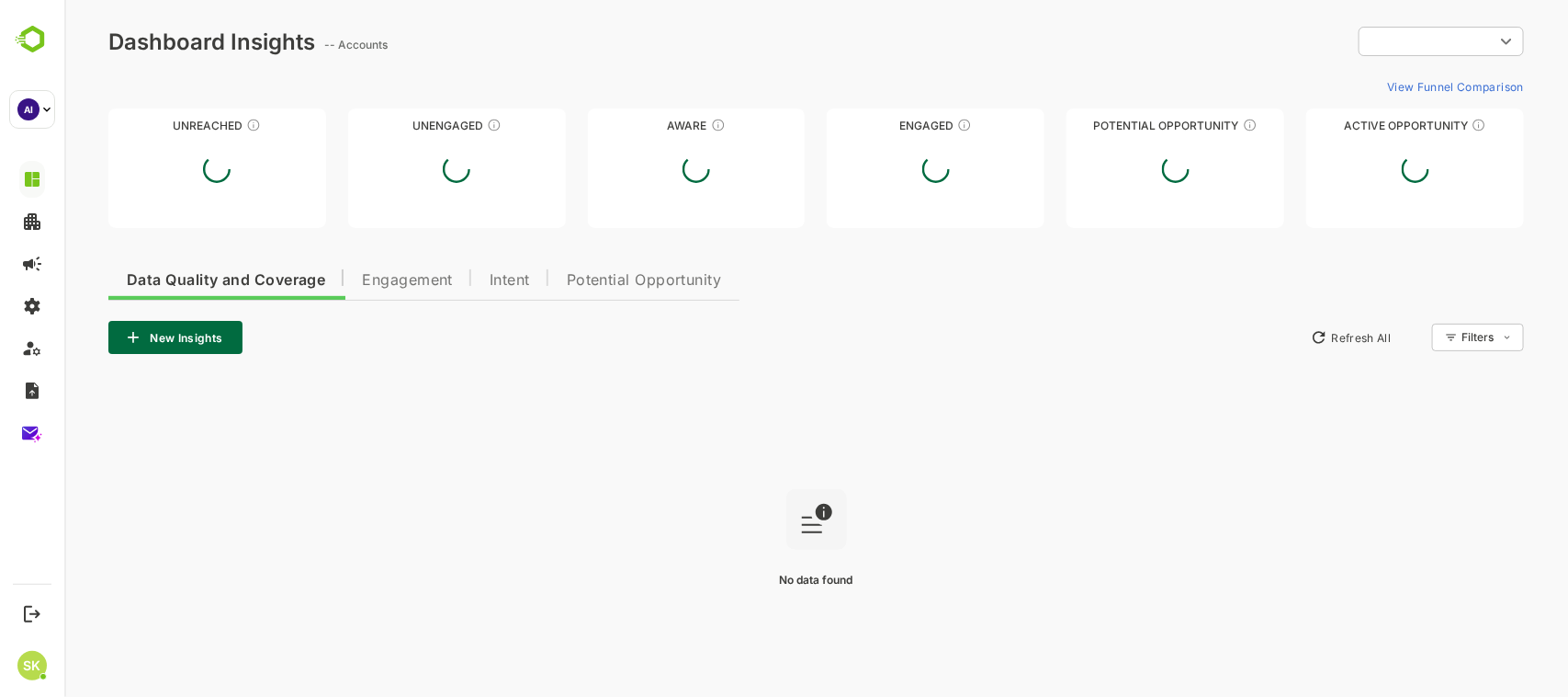
type input "**********"
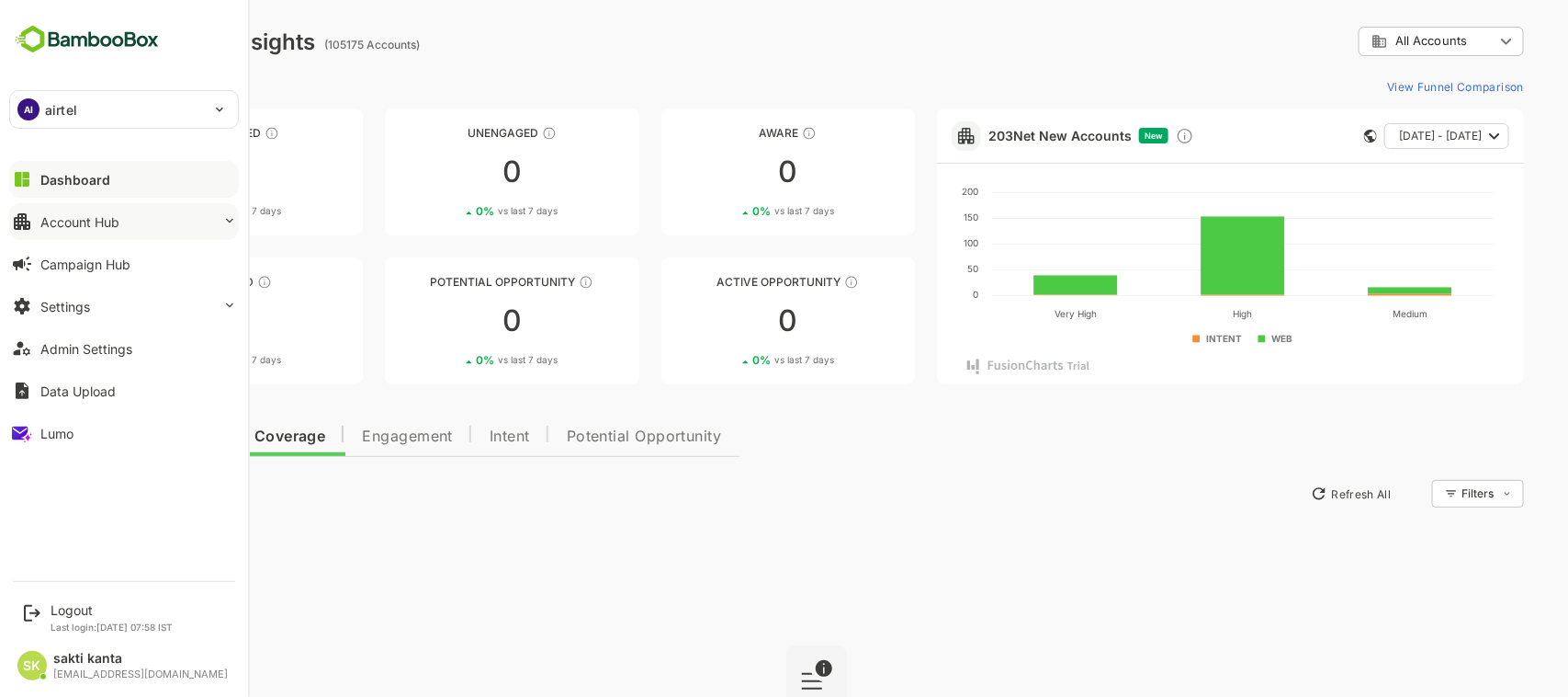
click at [79, 214] on div "Account Hub" at bounding box center [80, 222] width 79 height 16
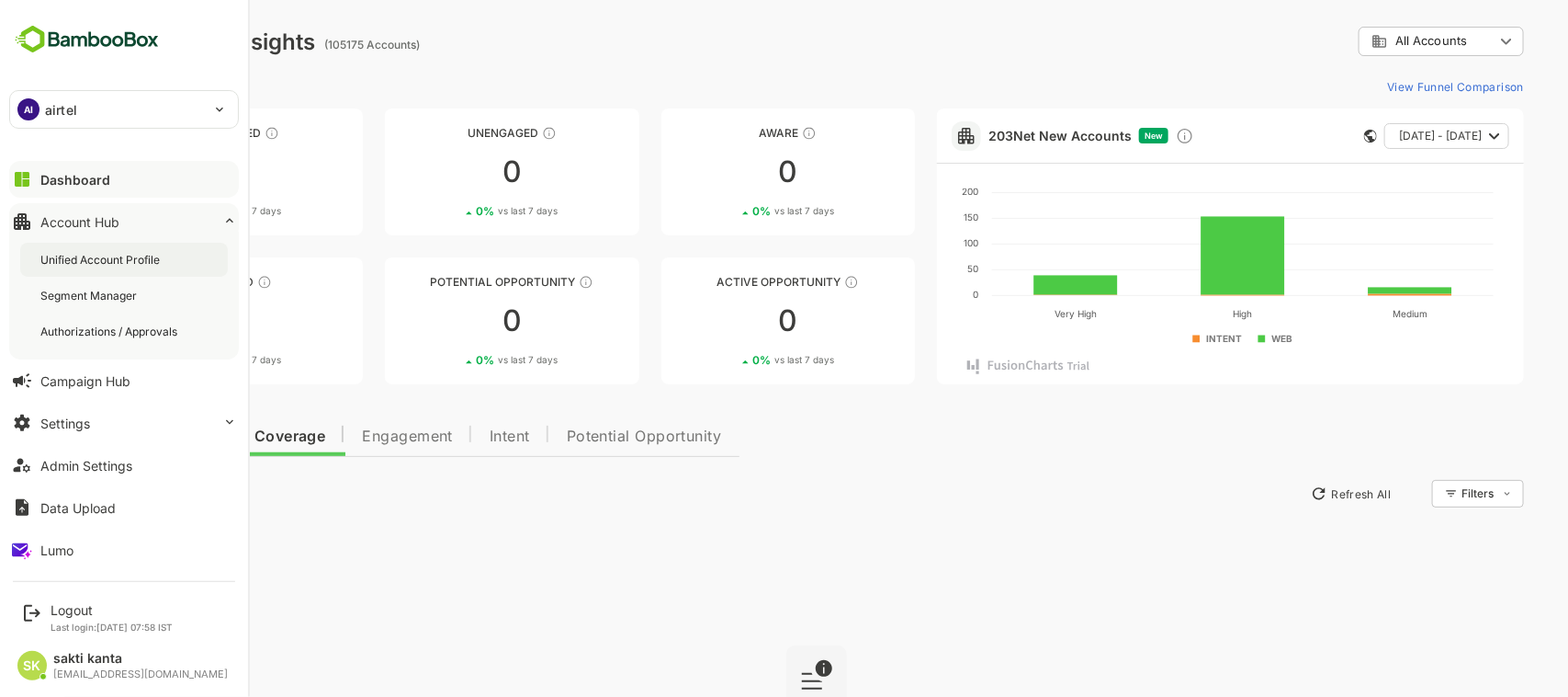
click at [93, 253] on div "Unified Account Profile" at bounding box center [102, 260] width 123 height 16
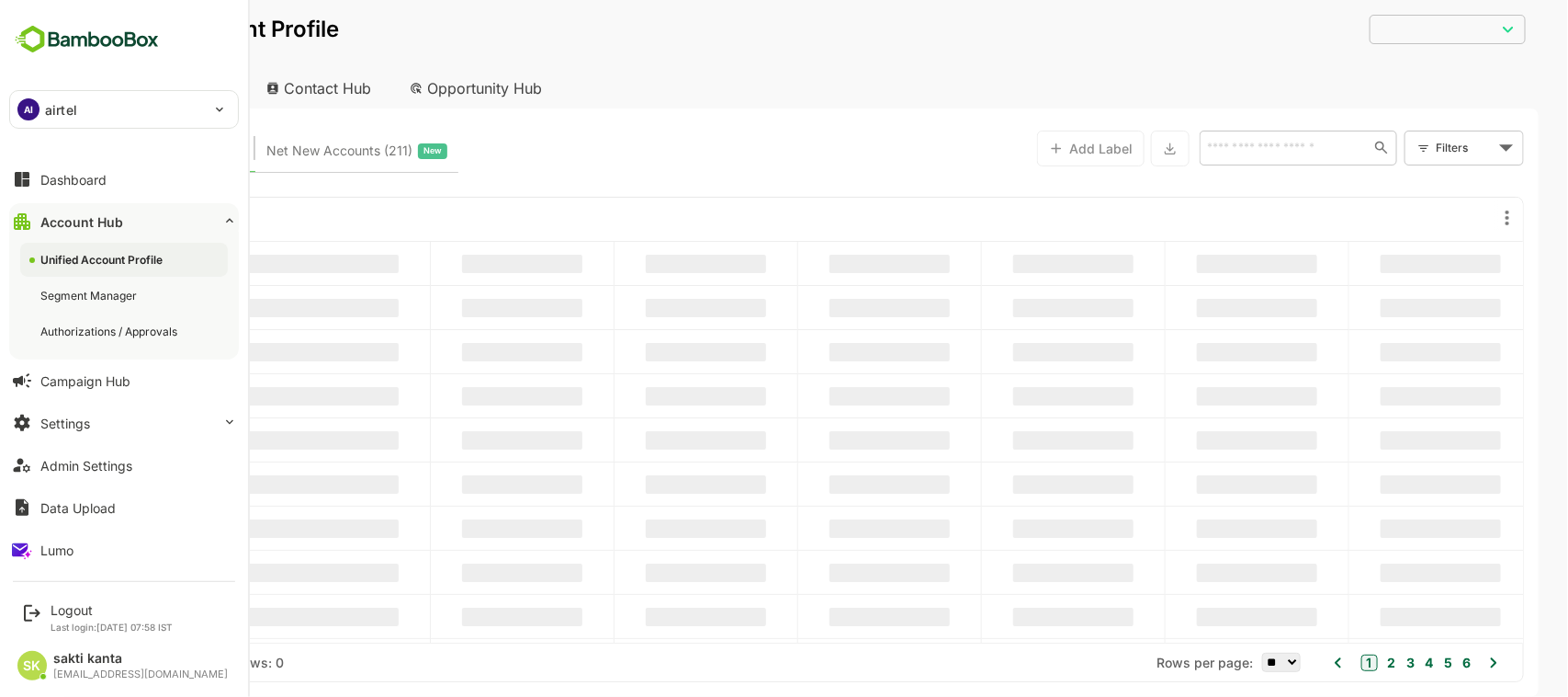
type input "**********"
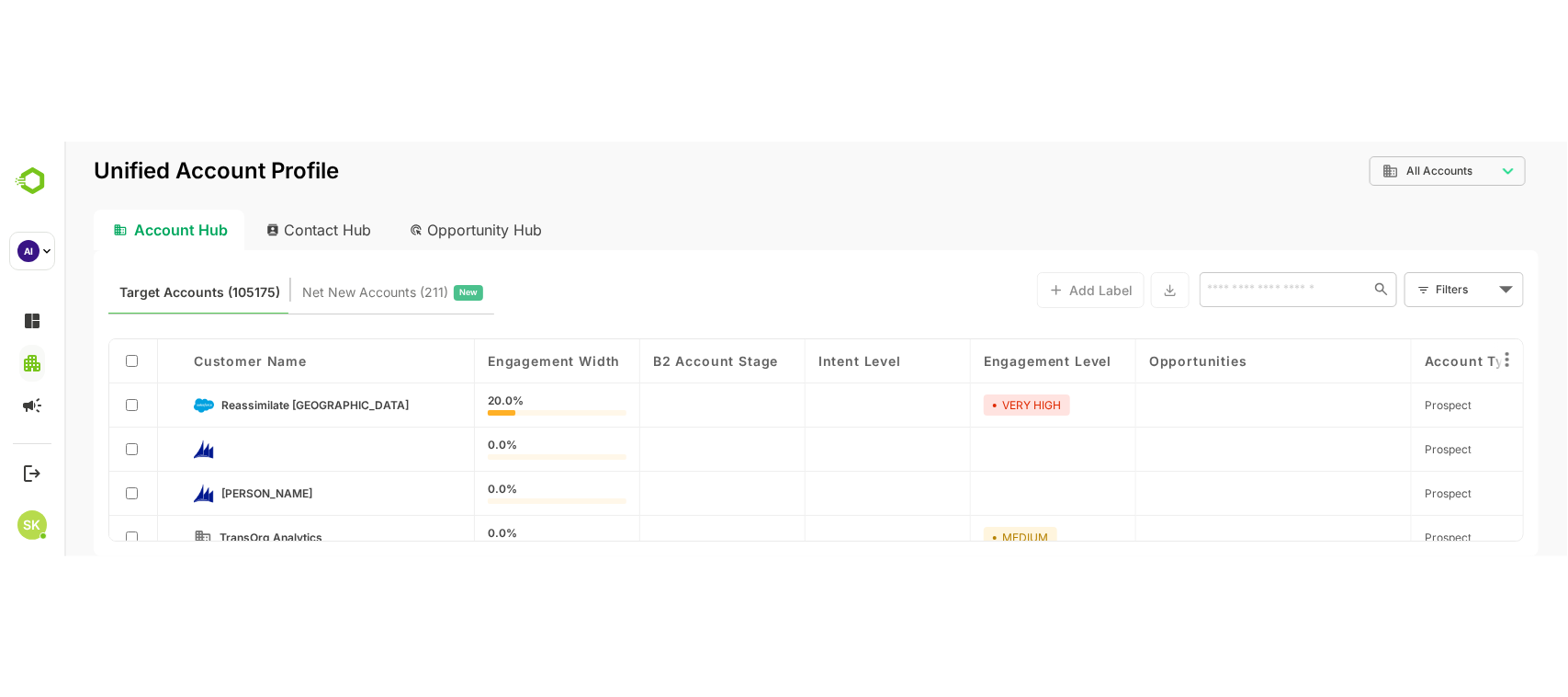
scroll to position [0, 2165]
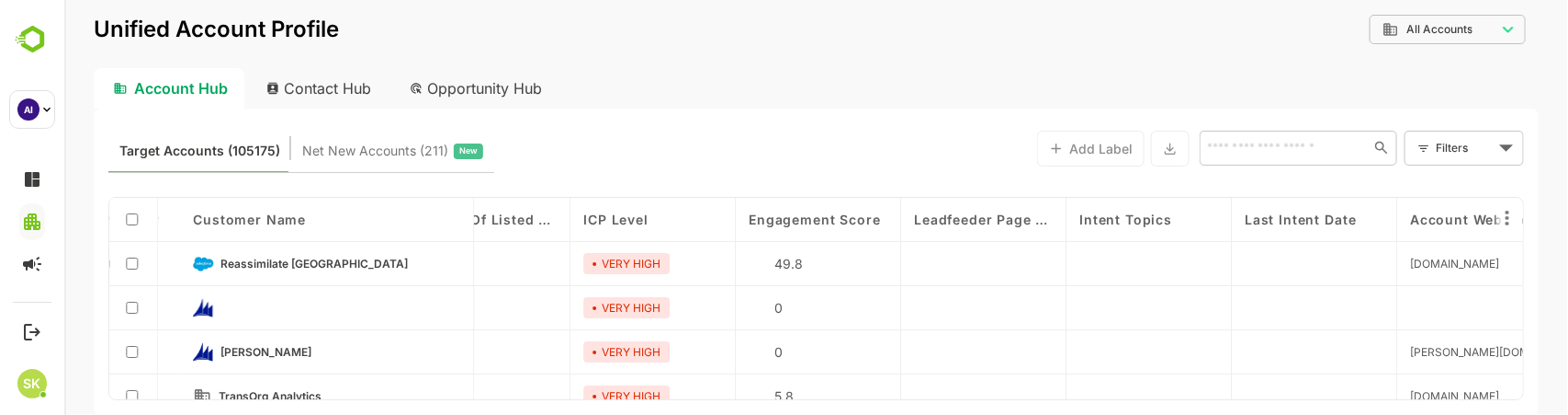
click at [1551, 415] on html "AI airtel ****** AI Logout Last login: [DATE] 07:58 IST SK sakti kanta [EMAIL_A…" at bounding box center [784, 208] width 1568 height 415
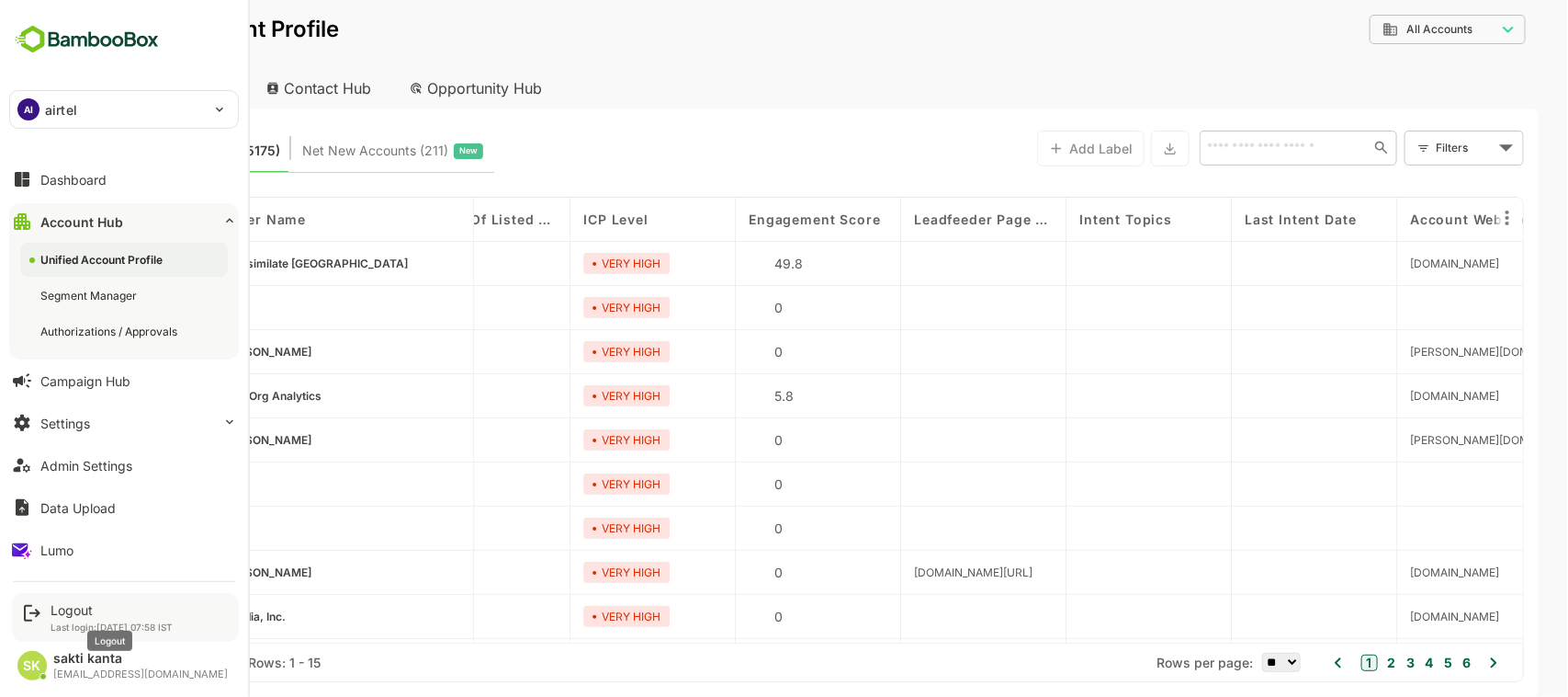
click at [78, 605] on div "Logout" at bounding box center [111, 610] width 122 height 16
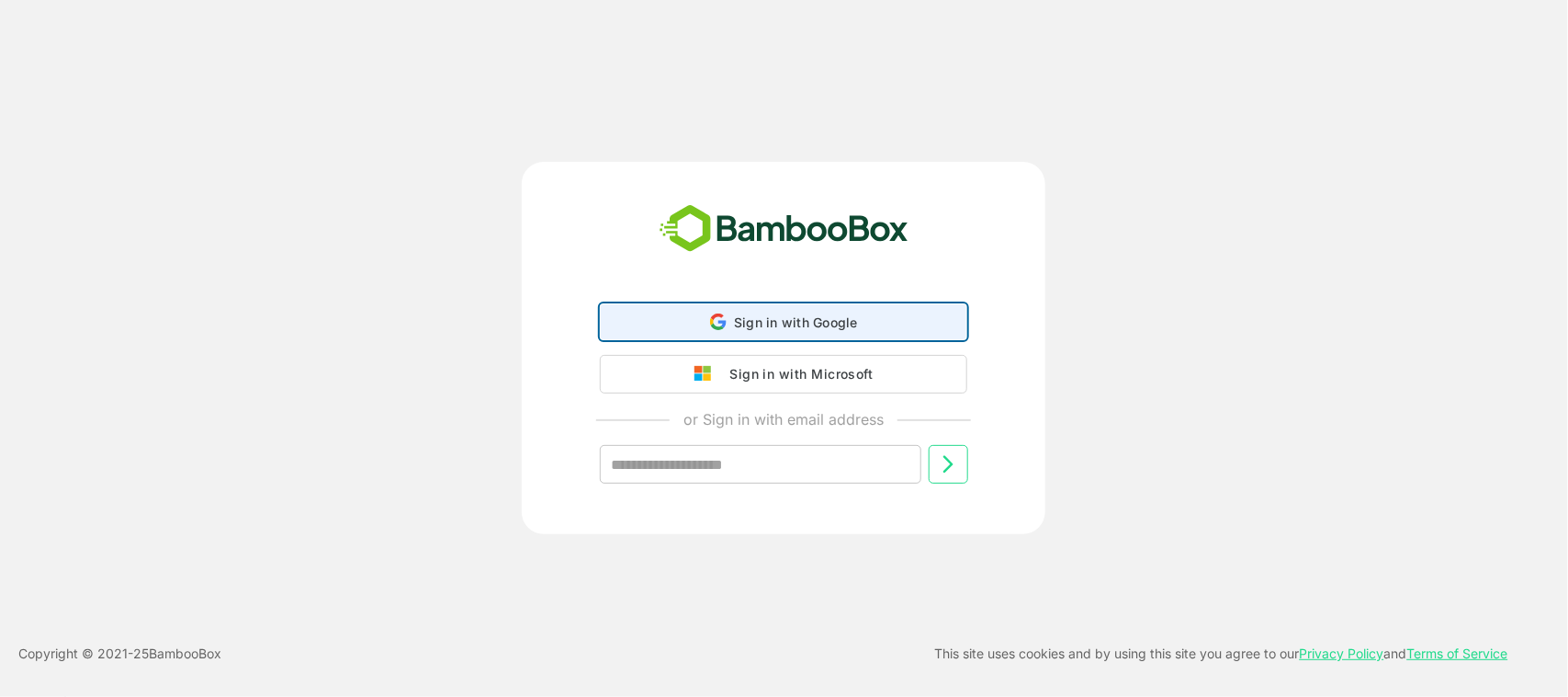
click at [773, 327] on span "Sign in with Google" at bounding box center [796, 322] width 124 height 16
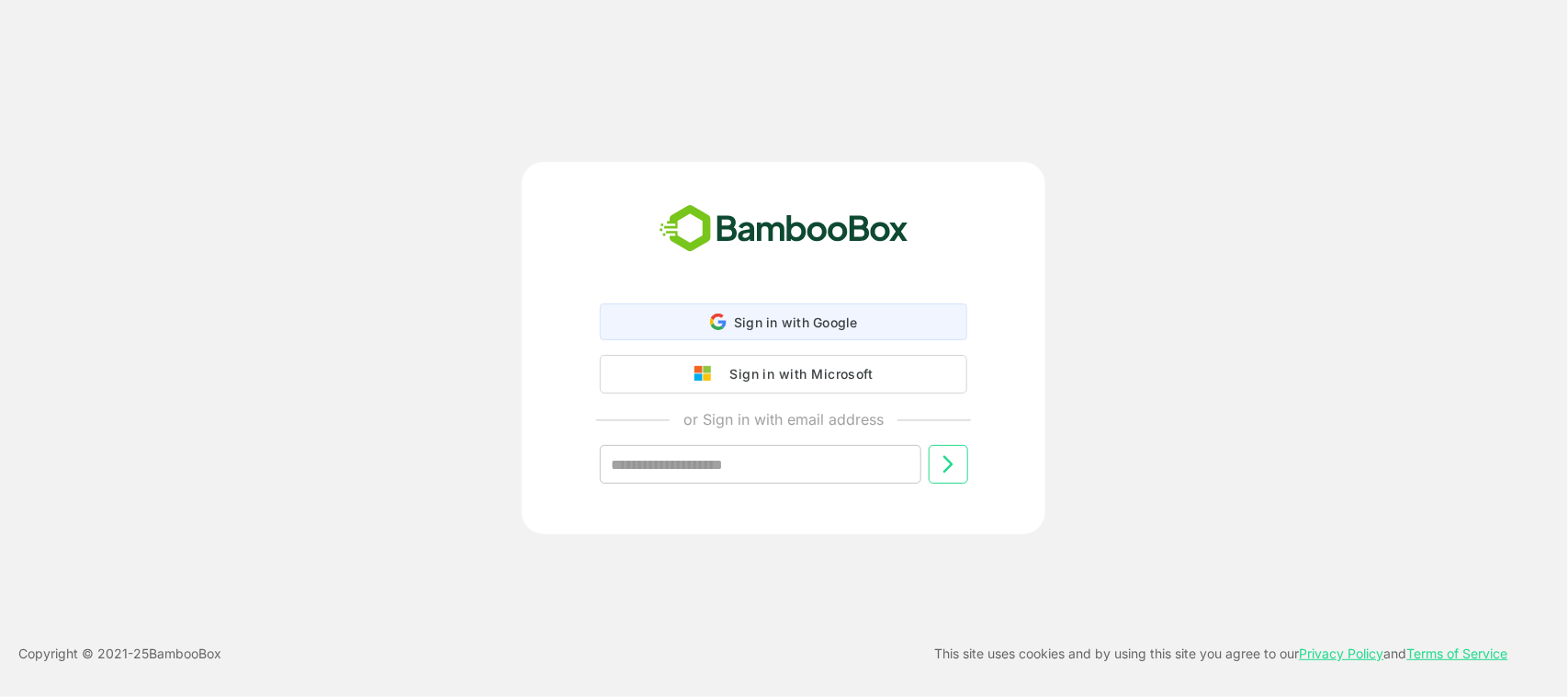
click at [773, 327] on span "Sign in with Google" at bounding box center [796, 322] width 124 height 16
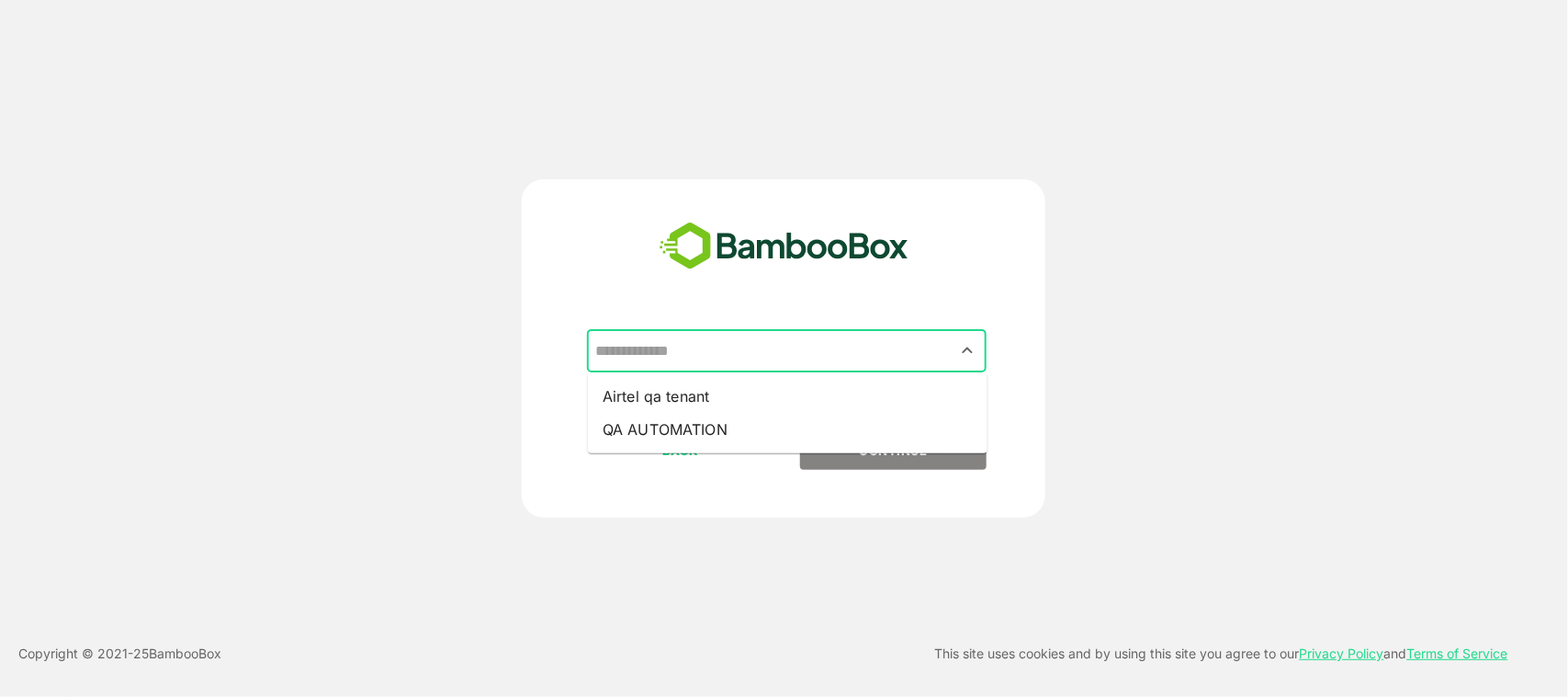
click at [787, 341] on input "text" at bounding box center [787, 351] width 392 height 35
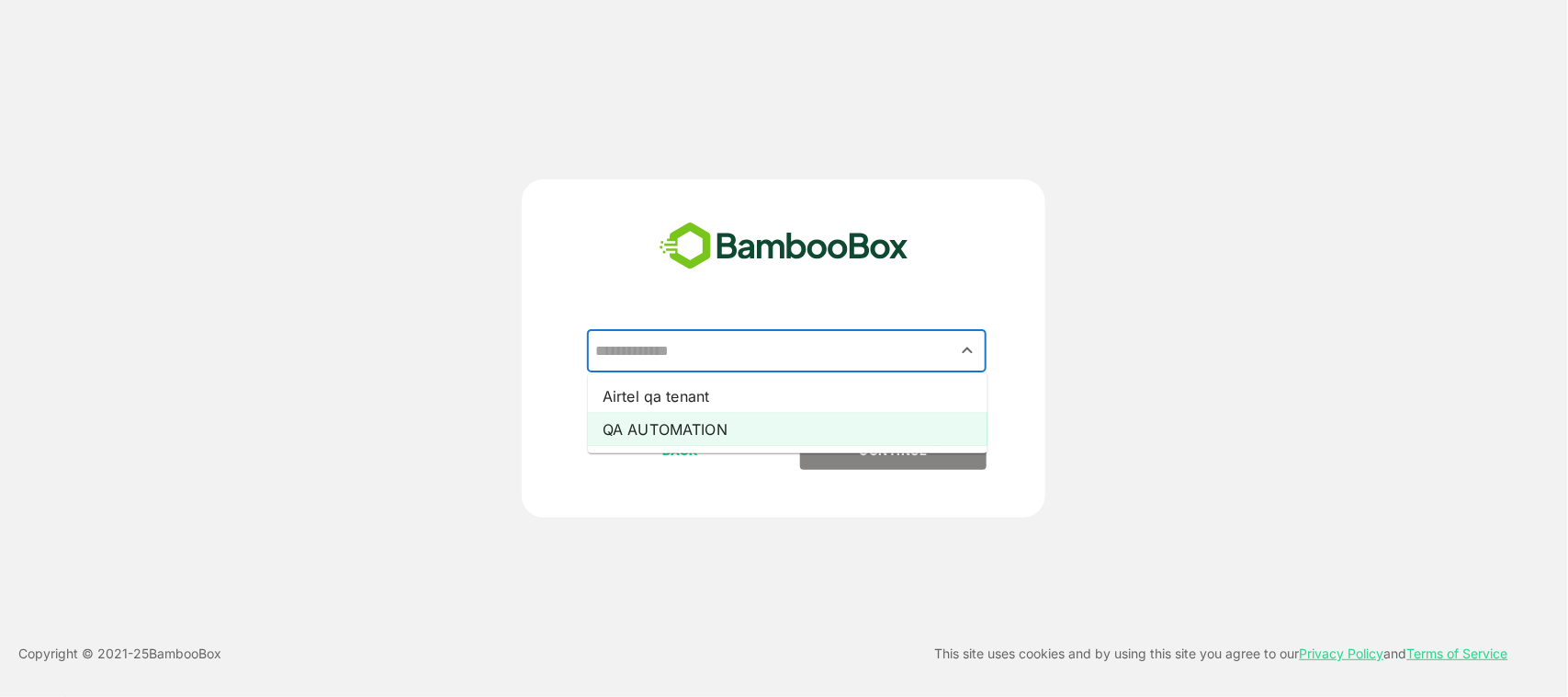
click at [765, 433] on li "QA AUTOMATION" at bounding box center [788, 429] width 399 height 33
type input "**********"
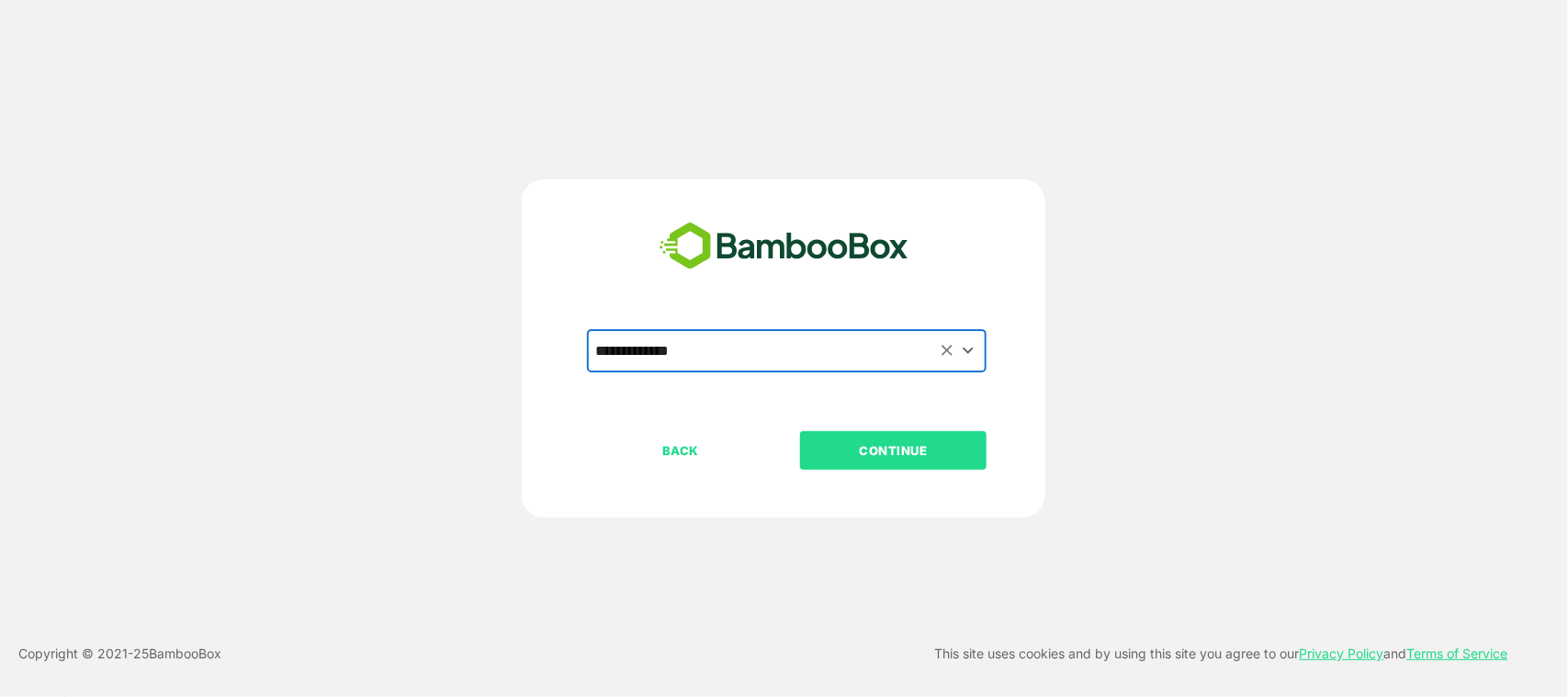
click at [861, 441] on p "CONTINUE" at bounding box center [894, 450] width 184 height 20
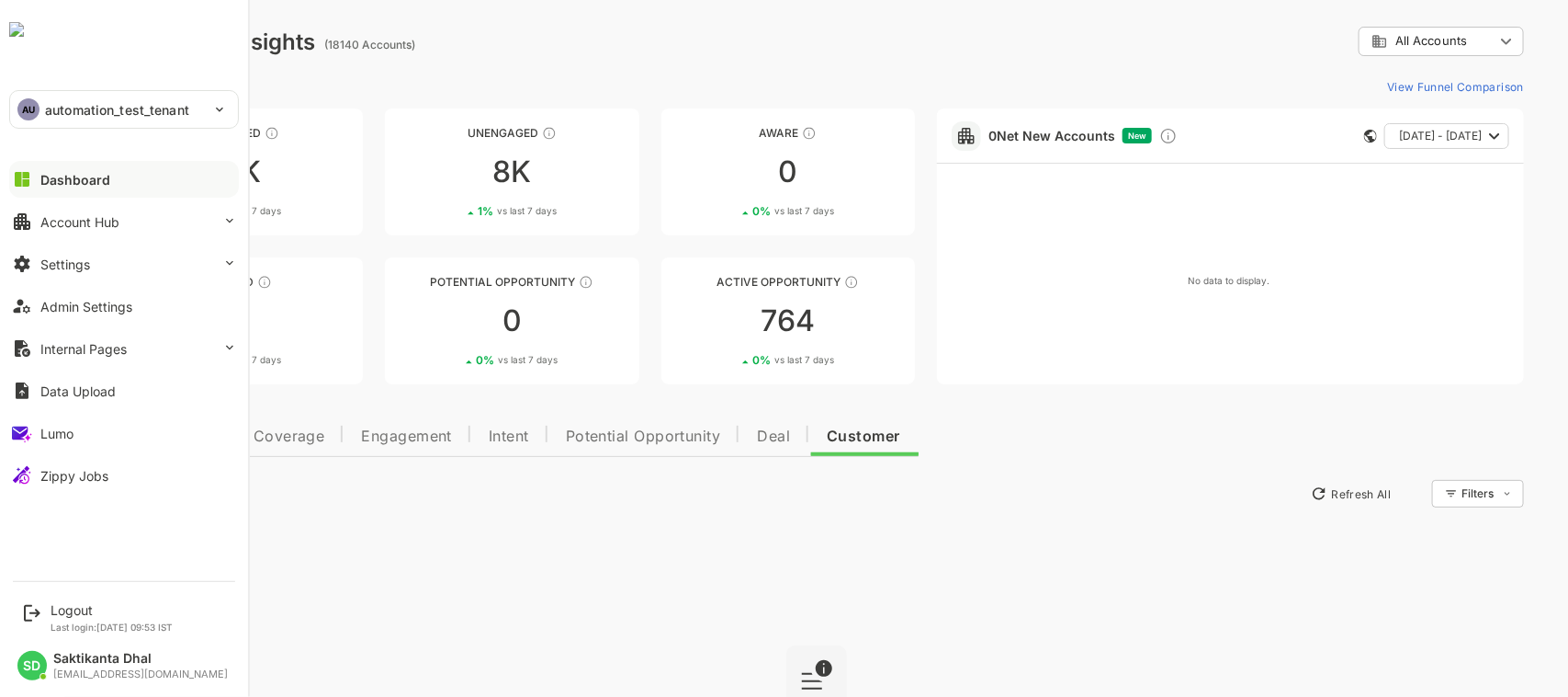
click at [27, 660] on div "SD" at bounding box center [32, 665] width 29 height 29
click at [60, 613] on div "Logout" at bounding box center [111, 610] width 122 height 16
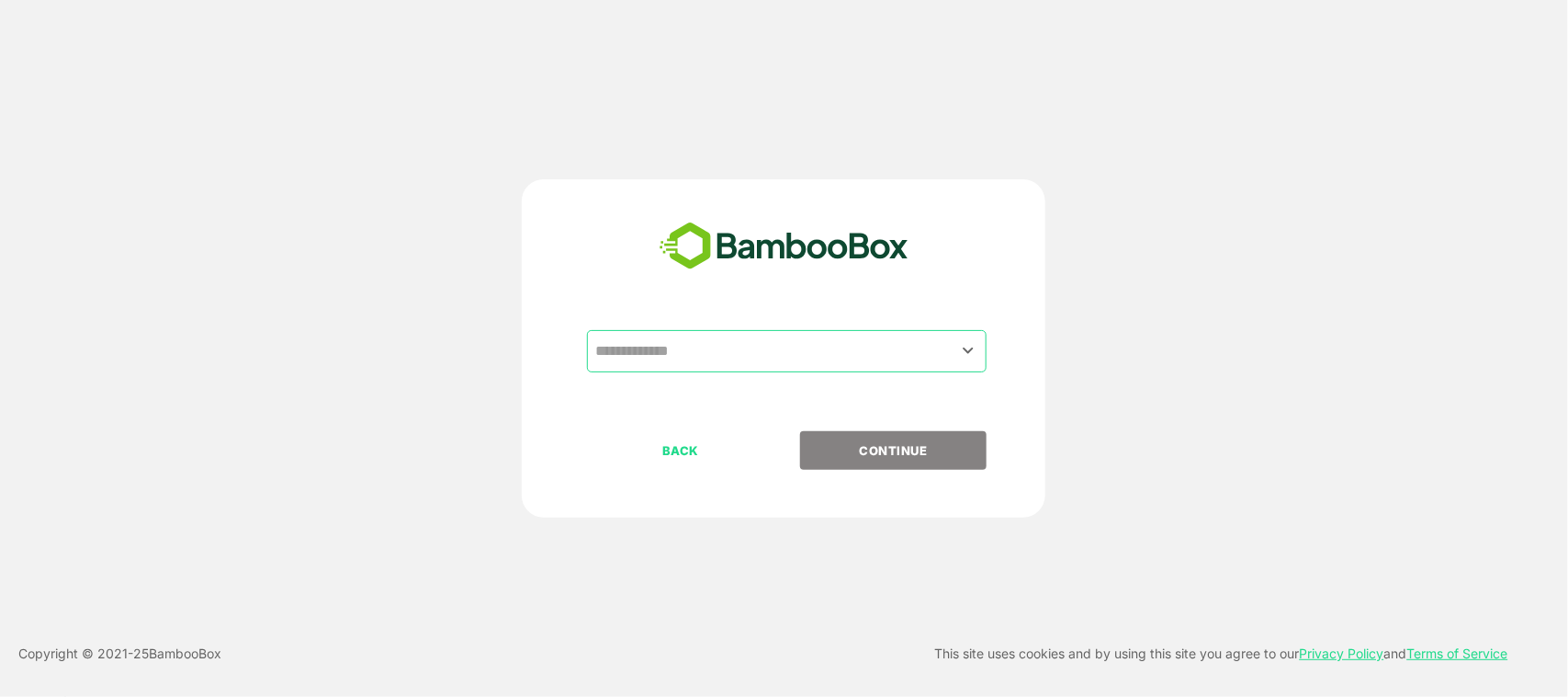
click at [928, 332] on div "​" at bounding box center [787, 351] width 399 height 43
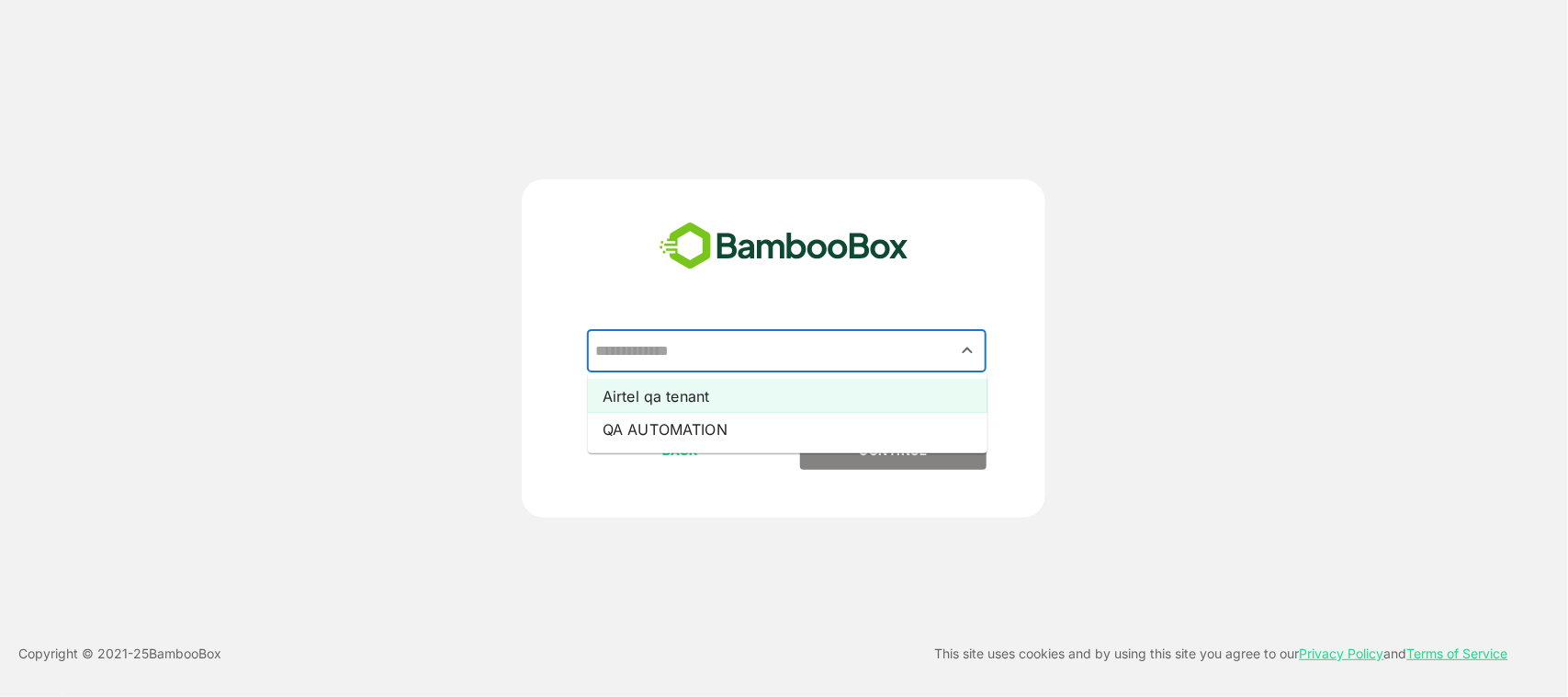
click at [885, 393] on li "Airtel qa tenant" at bounding box center [788, 396] width 399 height 33
type input "**********"
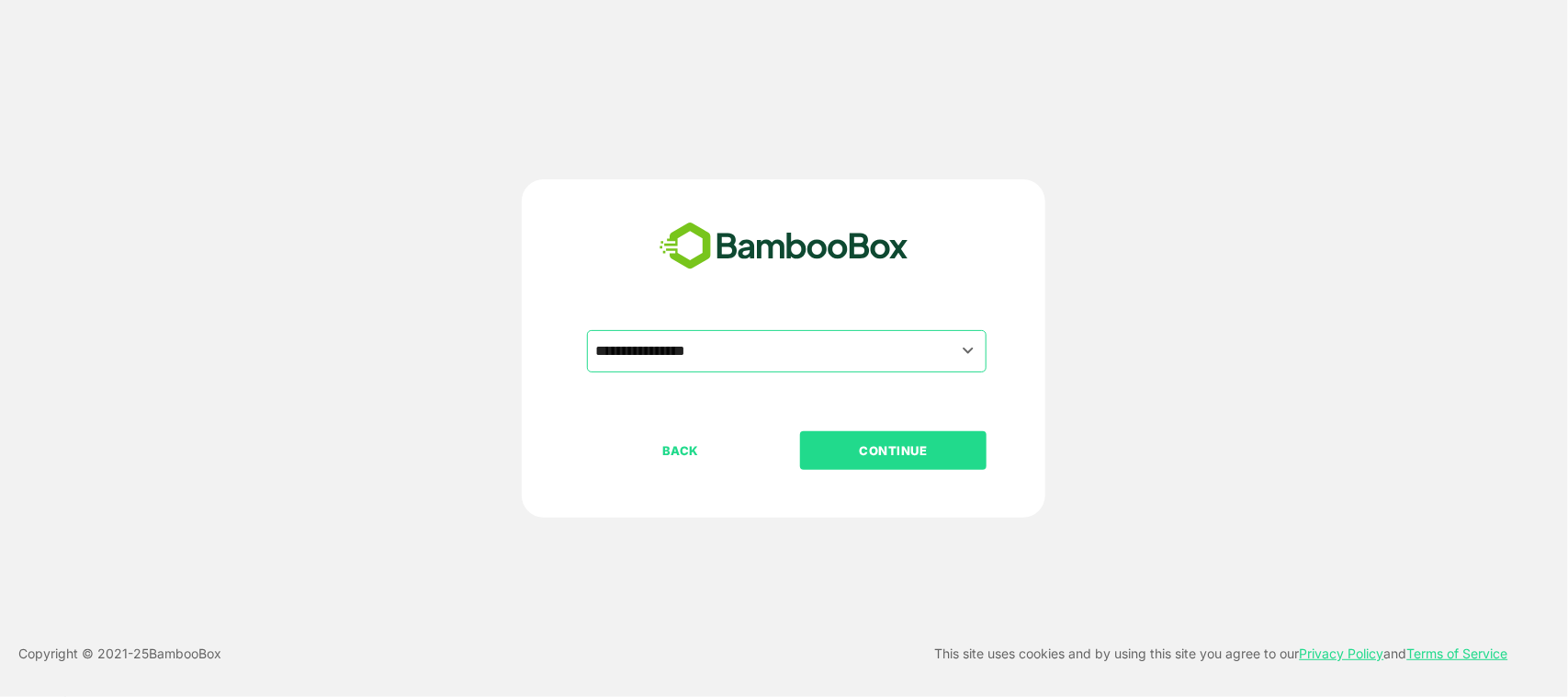
click at [893, 444] on p "CONTINUE" at bounding box center [894, 450] width 184 height 20
click at [864, 444] on p "CONTINUE" at bounding box center [894, 450] width 184 height 20
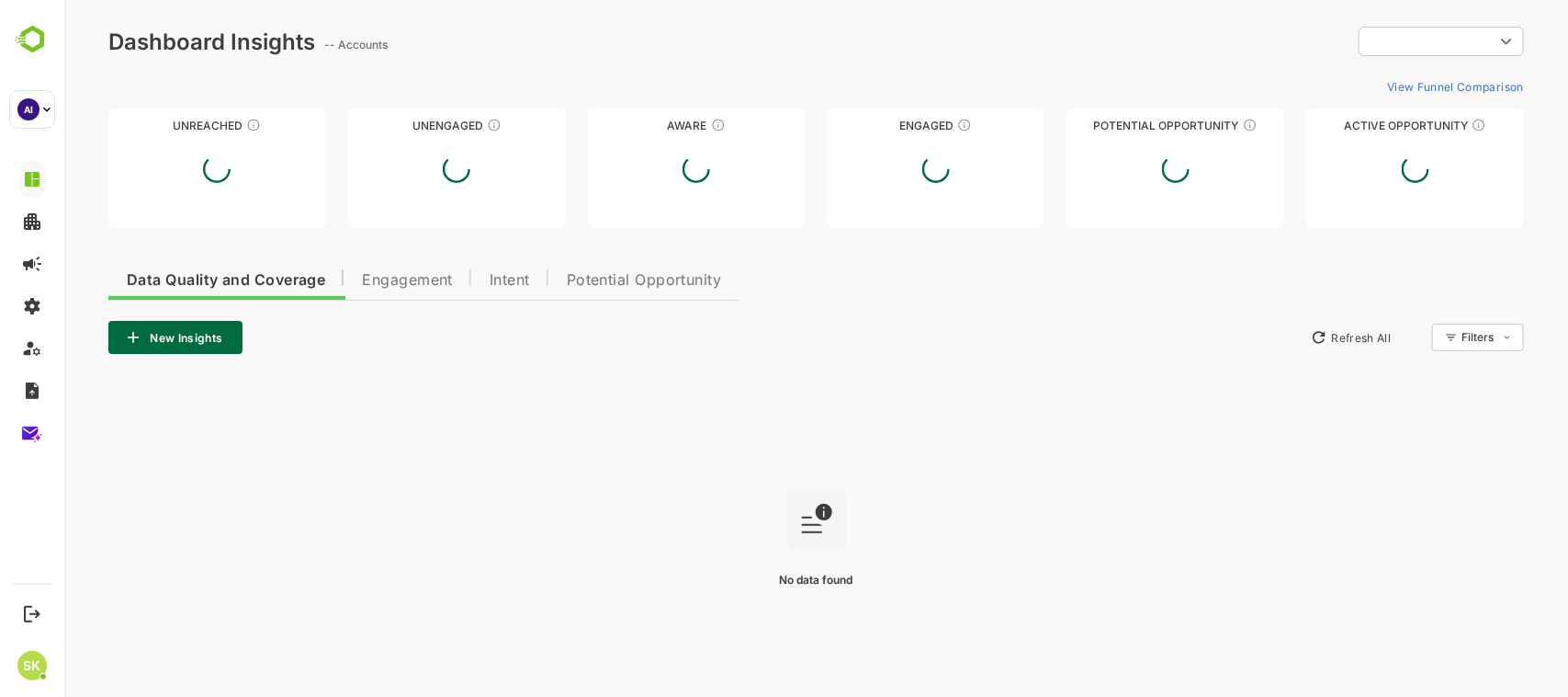
type input "**********"
